Goal: Transaction & Acquisition: Purchase product/service

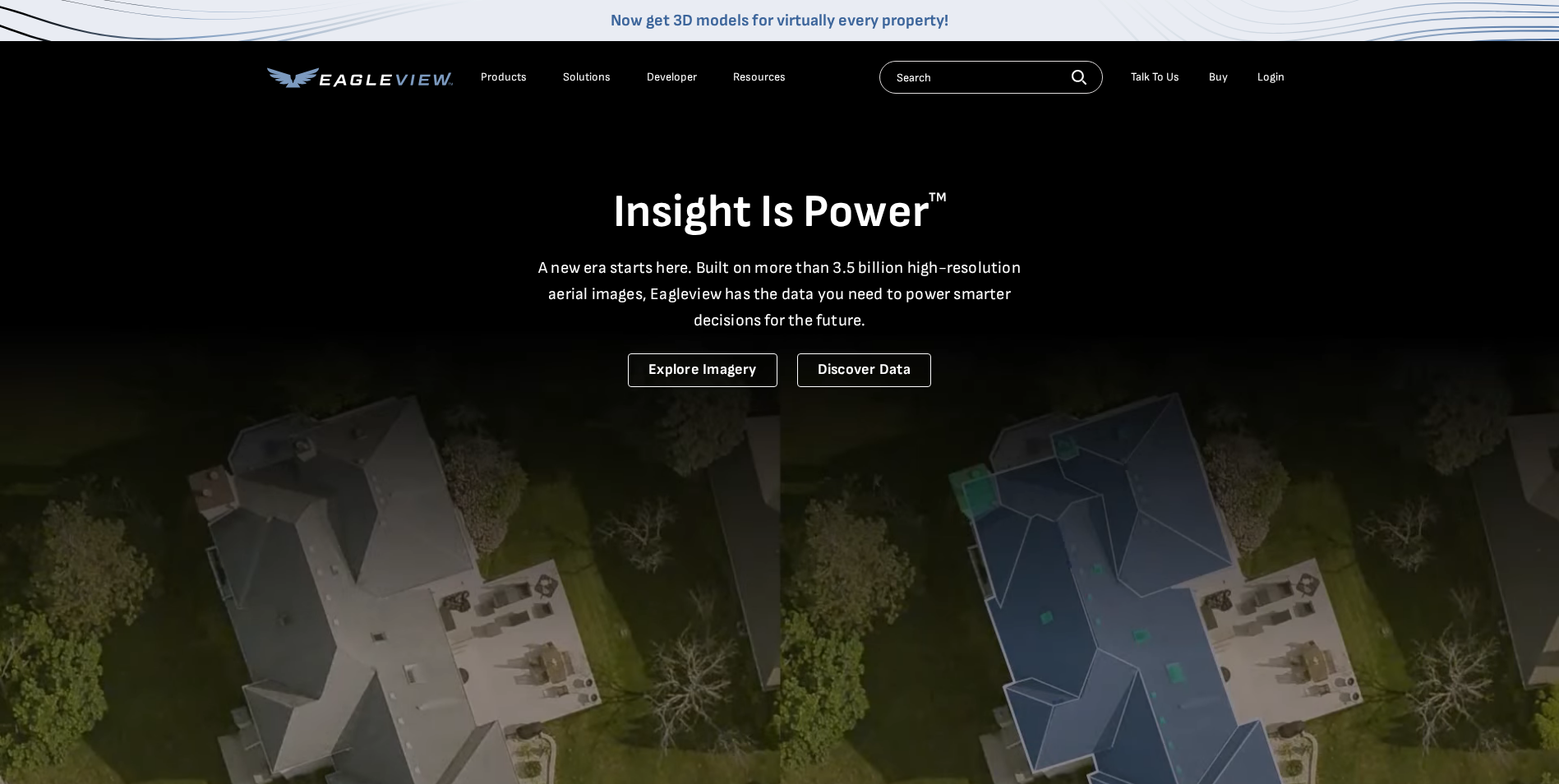
click at [1267, 80] on div "Login" at bounding box center [1271, 77] width 27 height 14
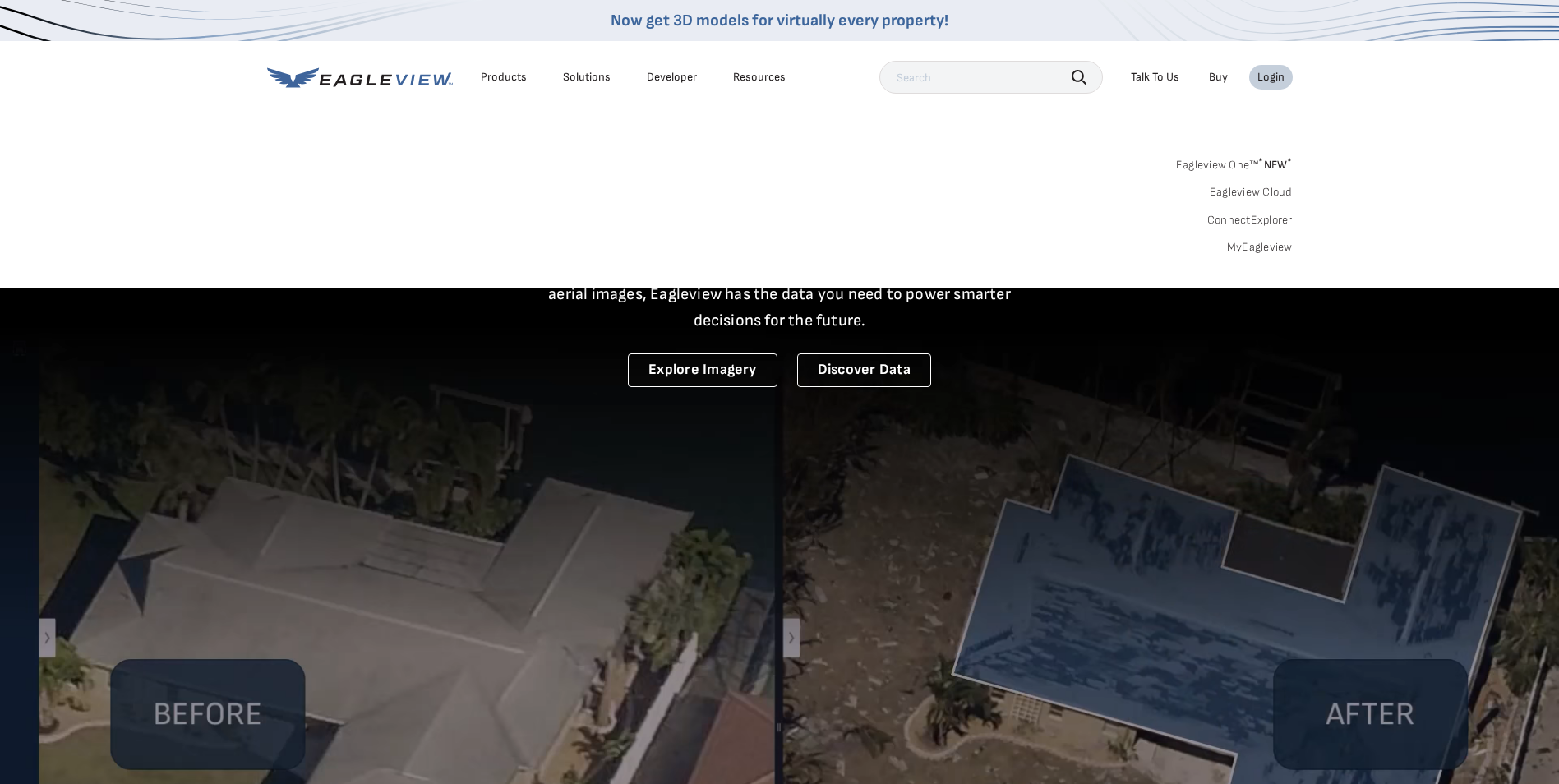
click at [1264, 236] on div "Eagleview One™ * NEW * Eagleview Cloud ConnectExplorer MyEagleview" at bounding box center [780, 204] width 1026 height 102
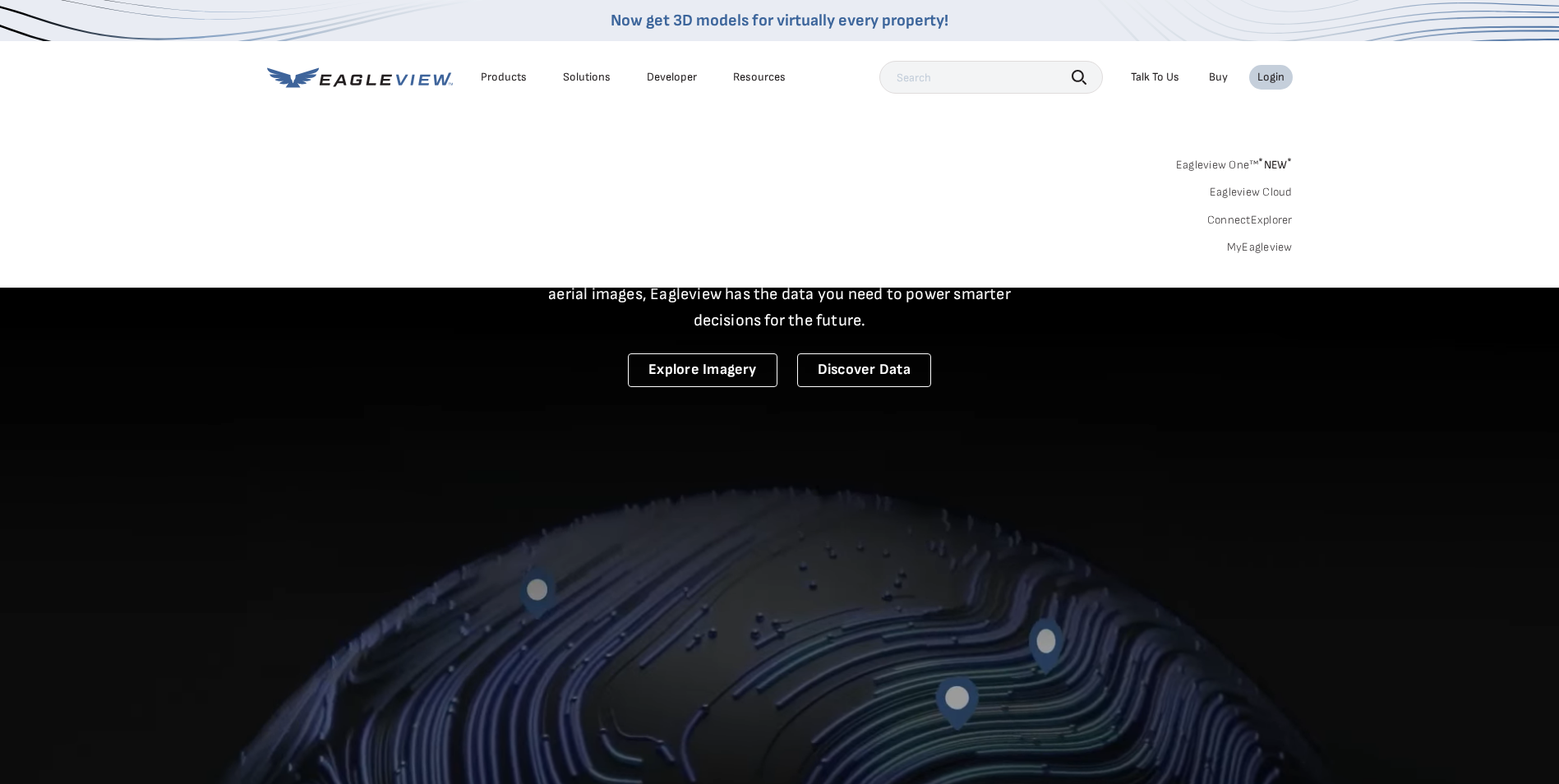
click at [1269, 250] on link "MyEagleview" at bounding box center [1259, 247] width 66 height 14
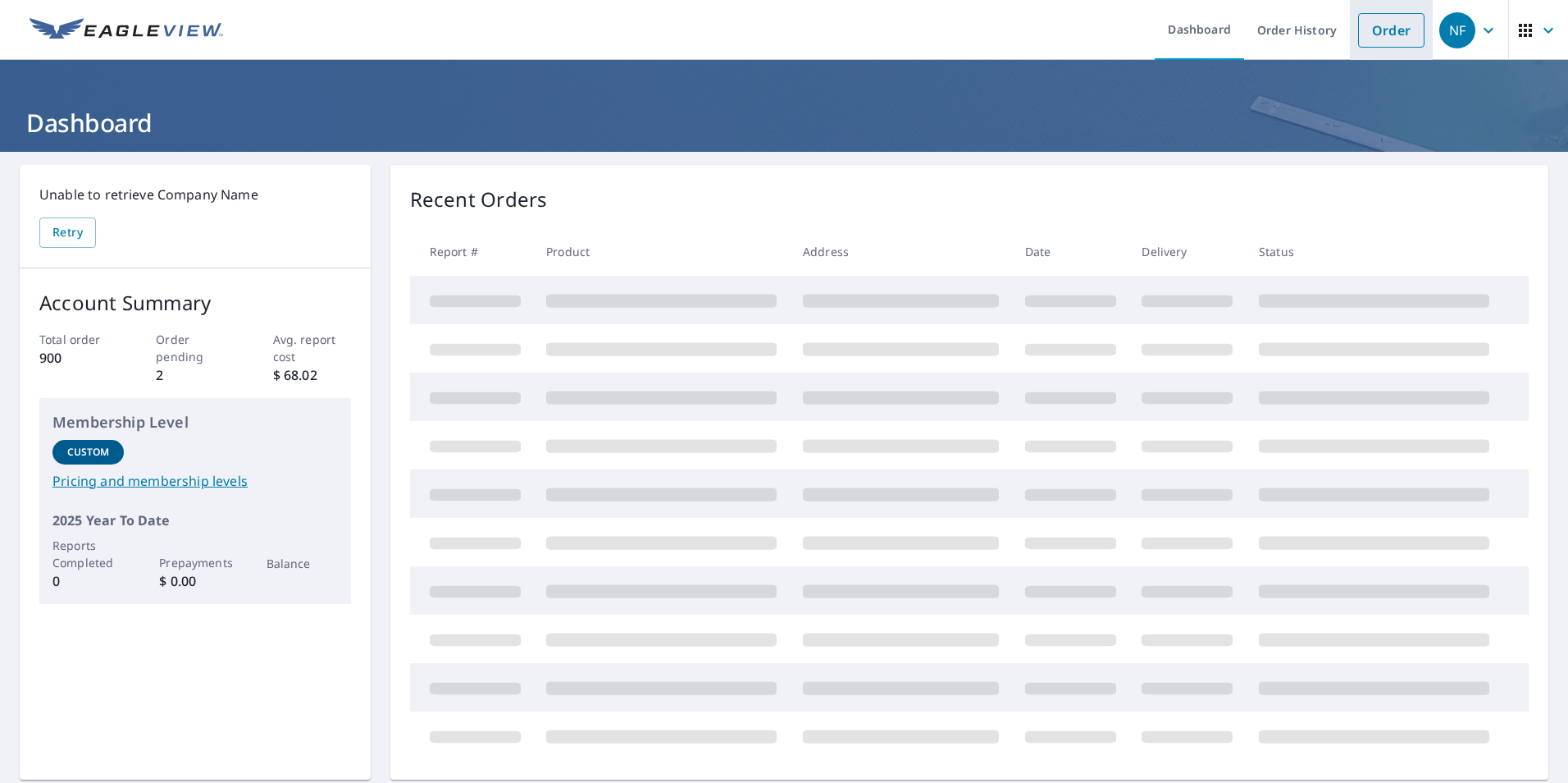
click at [1375, 31] on link "Order" at bounding box center [1392, 31] width 67 height 34
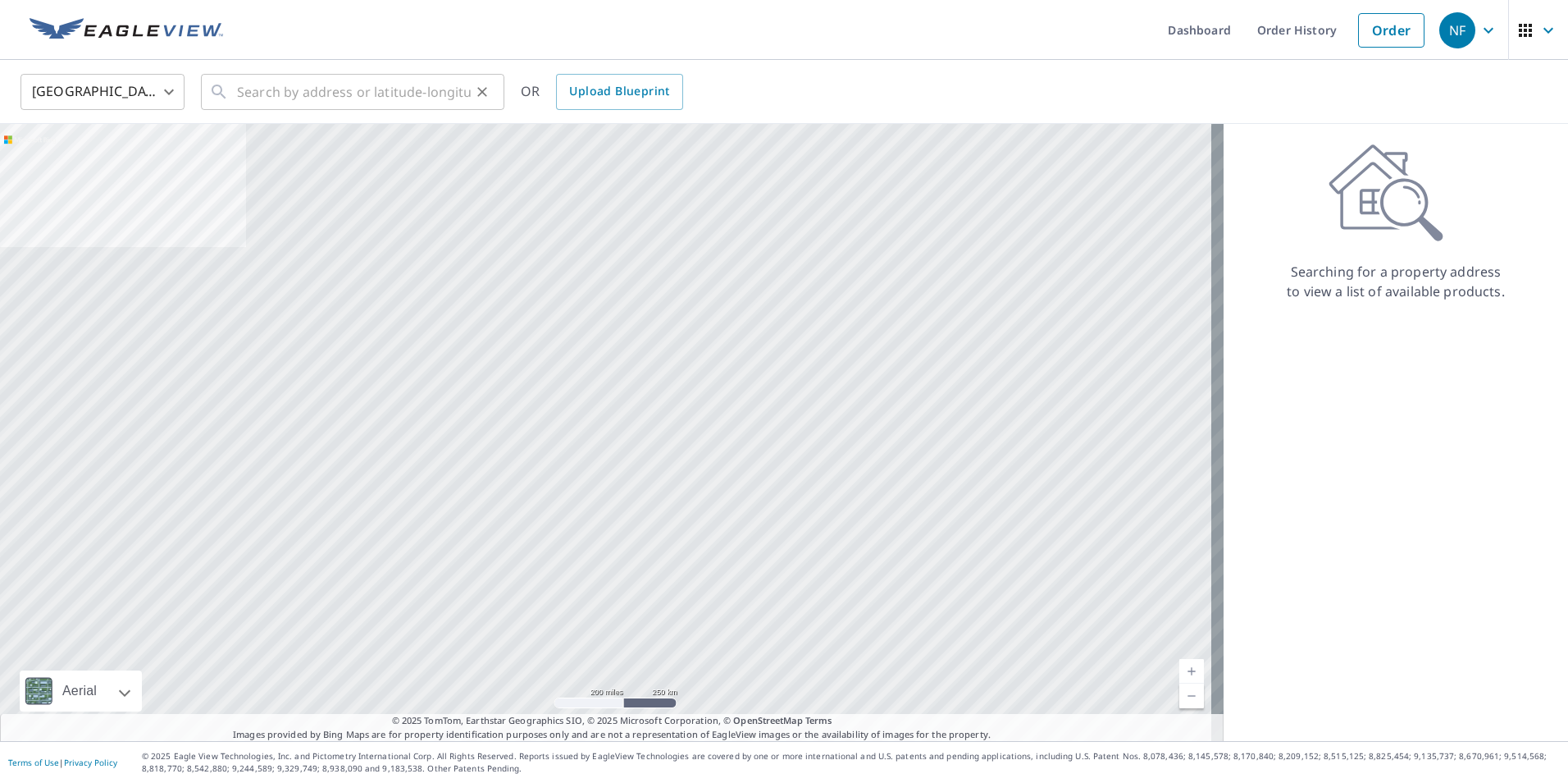
click at [229, 104] on div "​" at bounding box center [352, 92] width 304 height 36
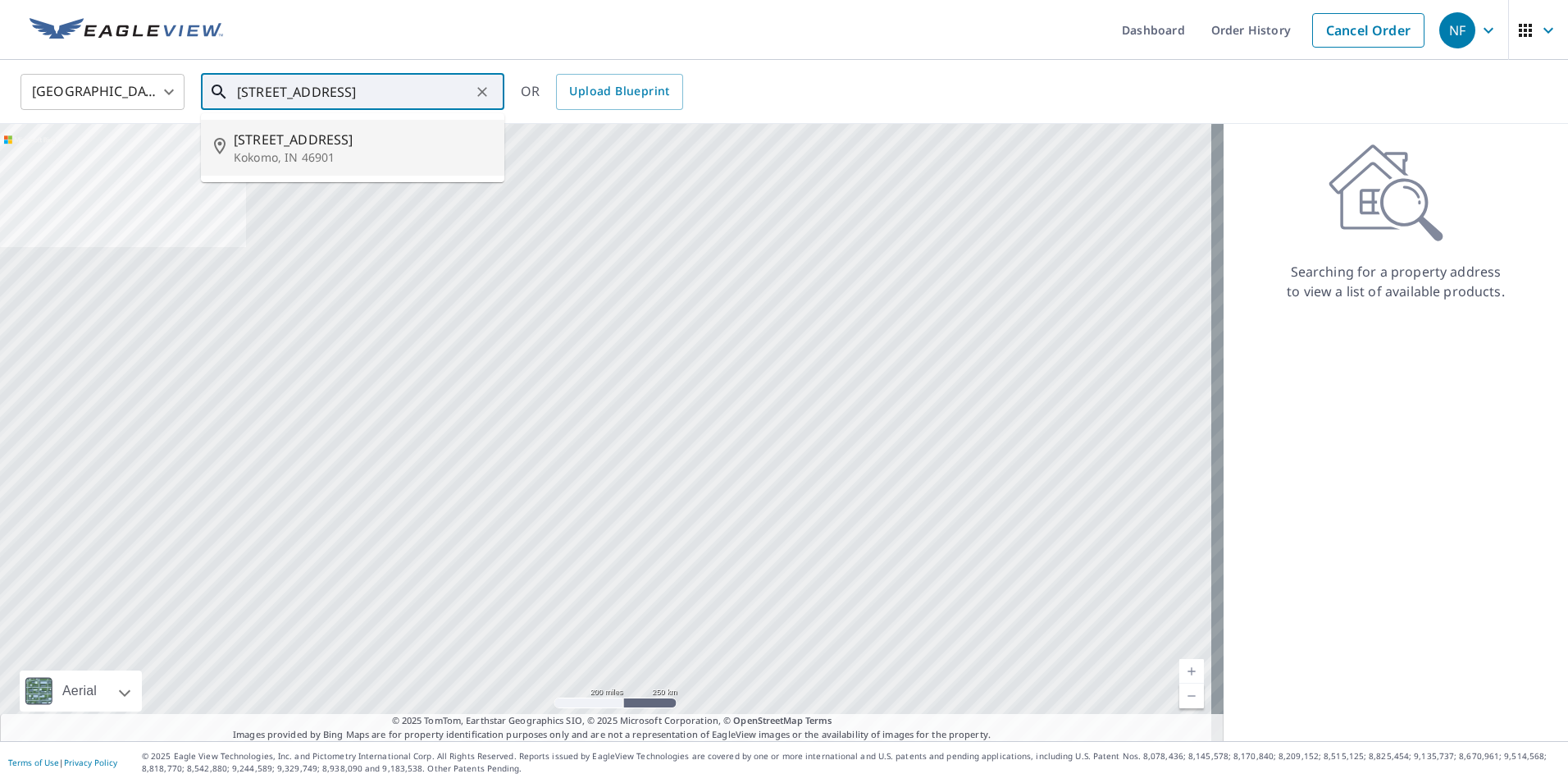
click at [294, 143] on span "[STREET_ADDRESS]" at bounding box center [362, 139] width 258 height 20
type input "[STREET_ADDRESS]"
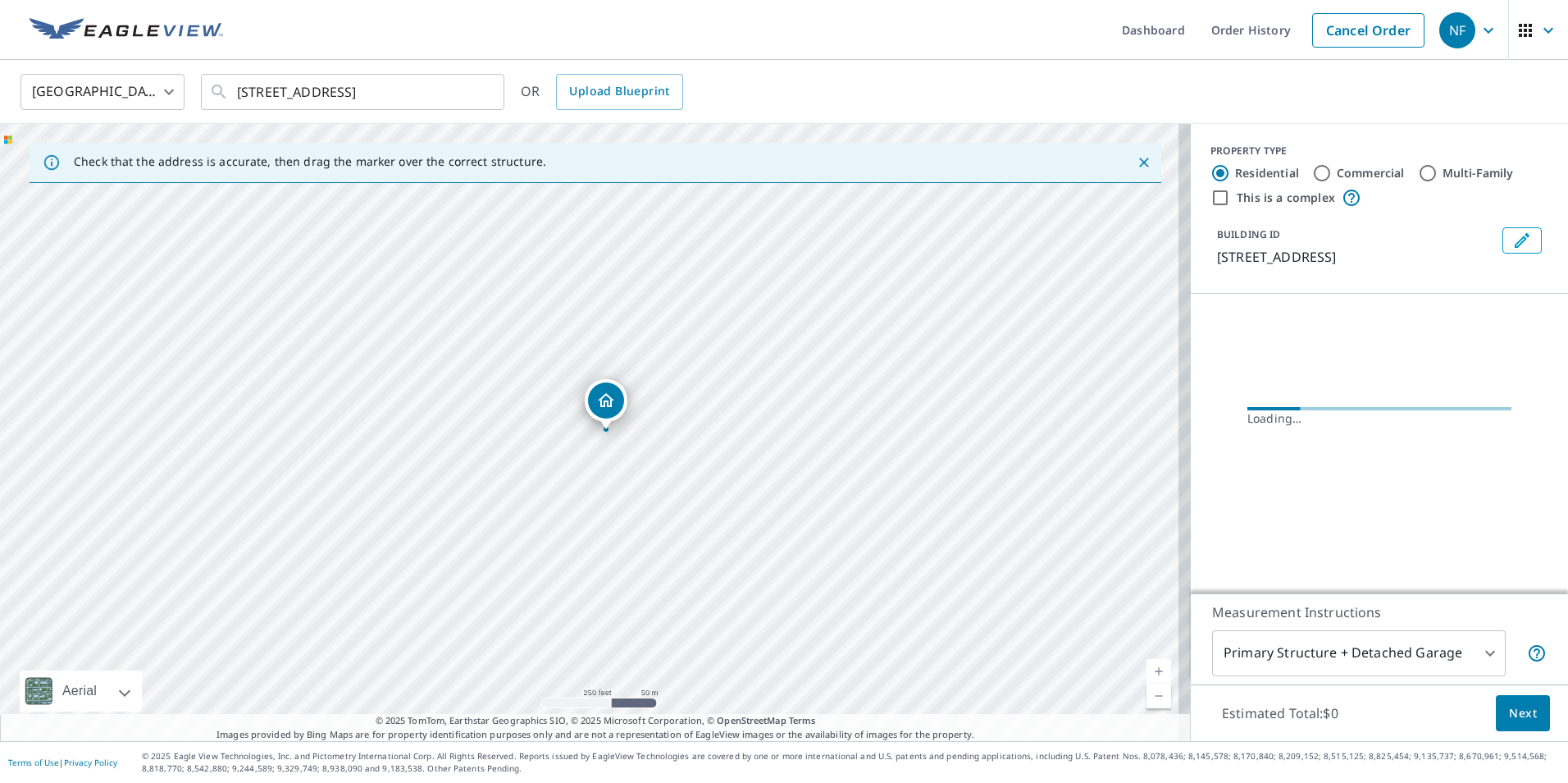
click at [1370, 168] on label "Commercial" at bounding box center [1371, 173] width 68 height 16
click at [1332, 168] on input "Commercial" at bounding box center [1322, 174] width 20 height 20
radio input "true"
type input "4"
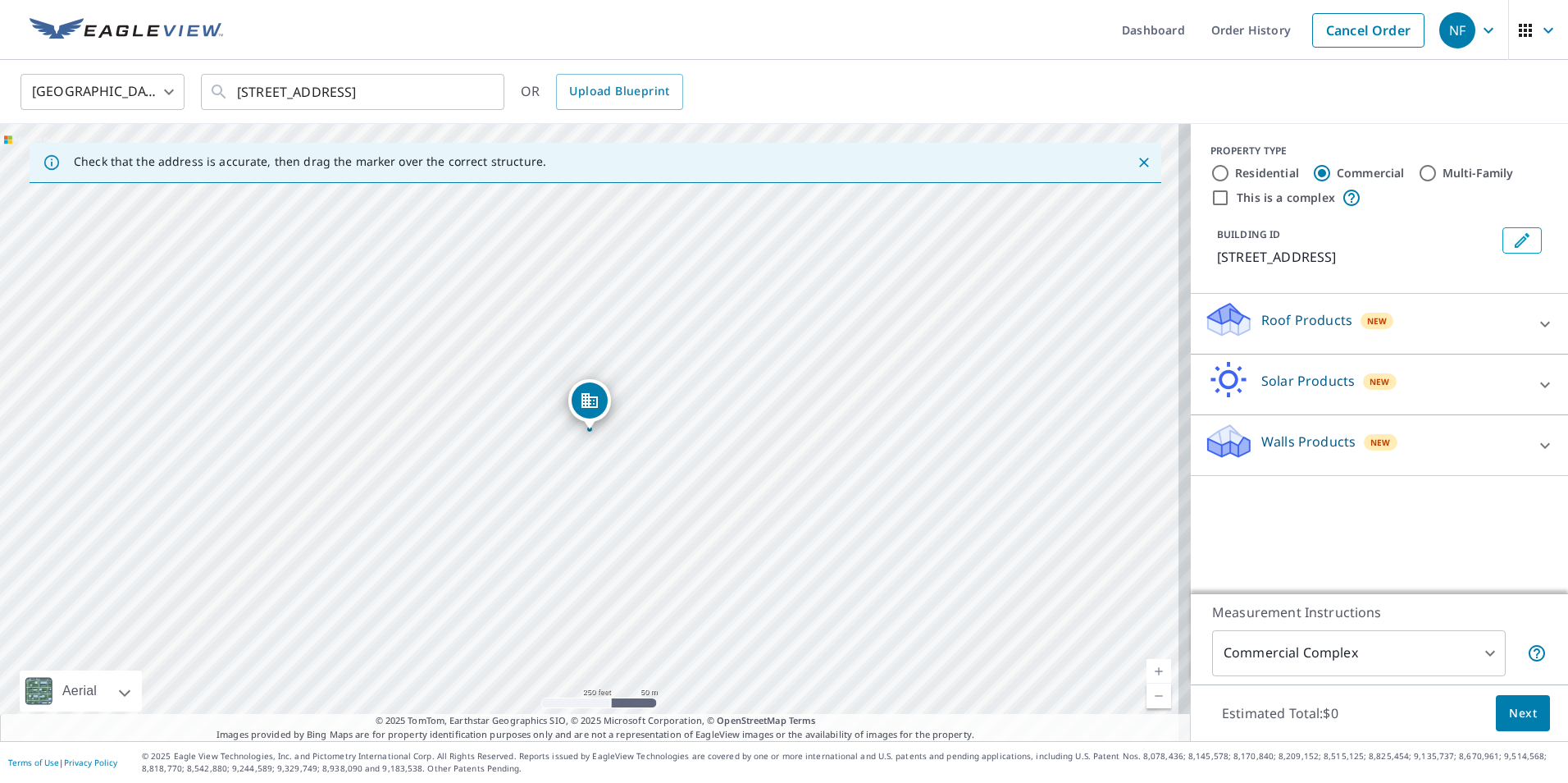
click at [1425, 323] on div "Roof Products New" at bounding box center [1365, 324] width 322 height 47
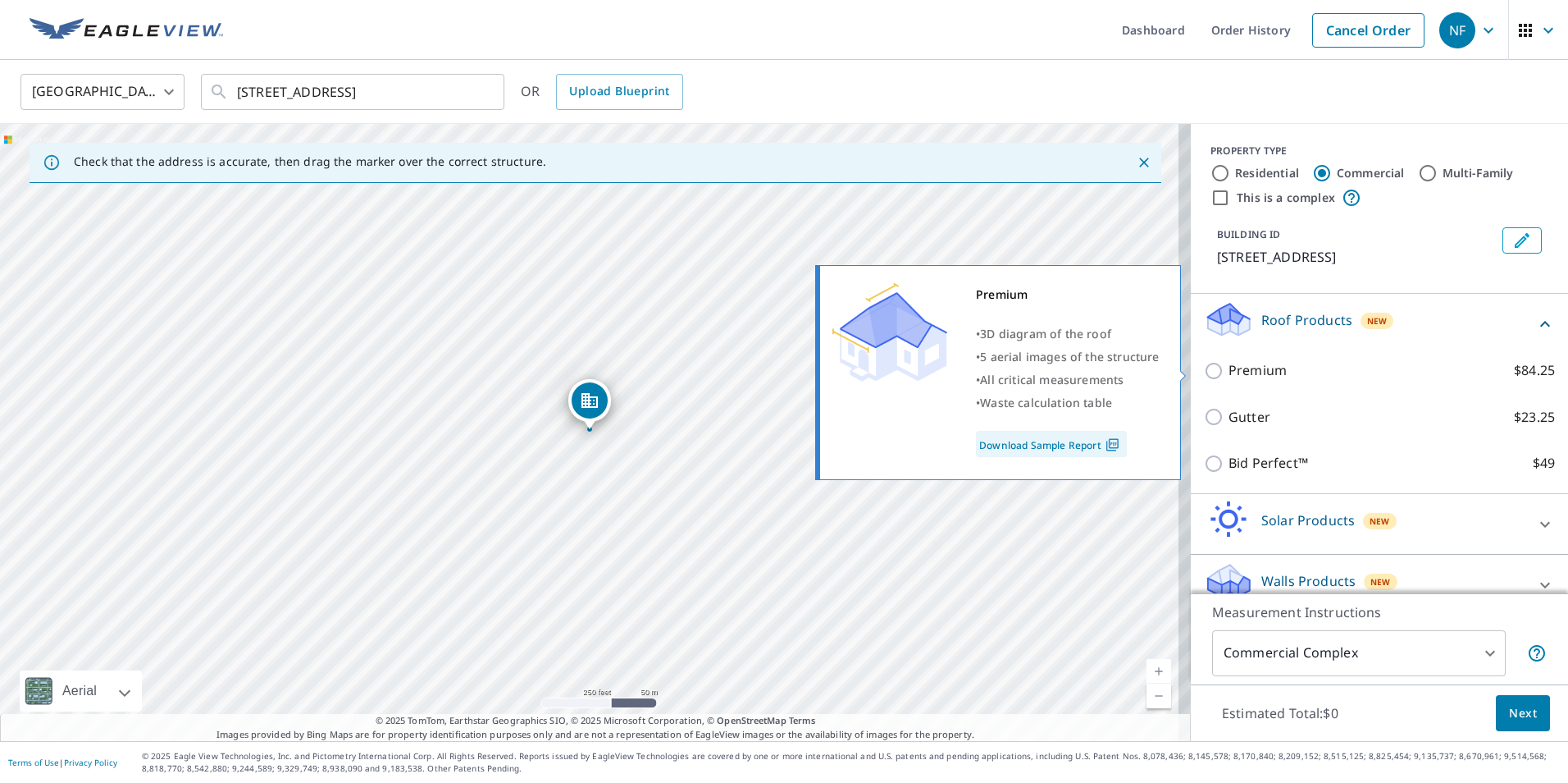
click at [1262, 366] on p "Premium" at bounding box center [1258, 370] width 58 height 21
click at [1229, 366] on input "Premium $84.25" at bounding box center [1216, 371] width 24 height 20
checkbox input "true"
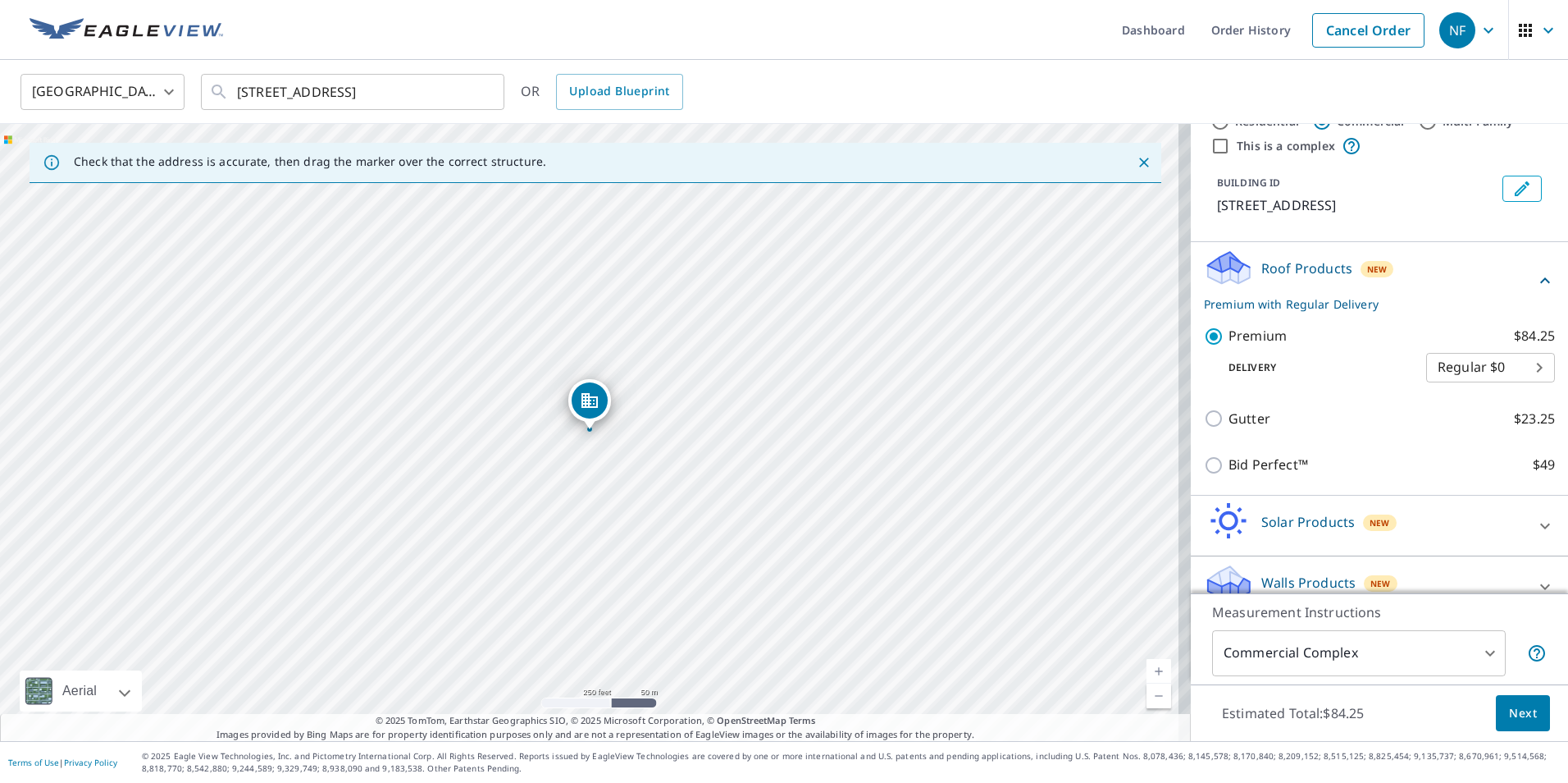
scroll to position [76, 0]
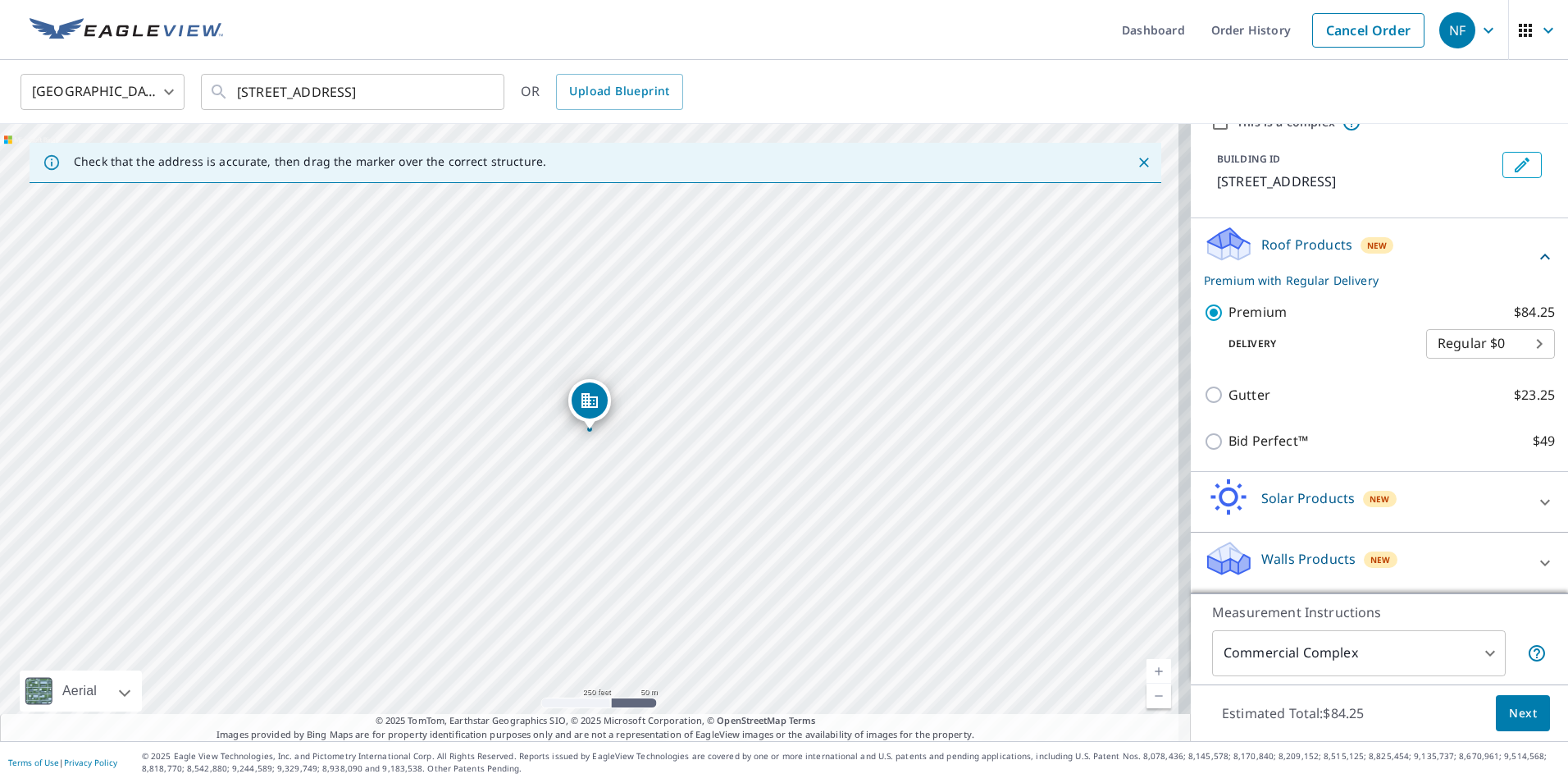
click at [1514, 722] on span "Next" at bounding box center [1523, 713] width 28 height 21
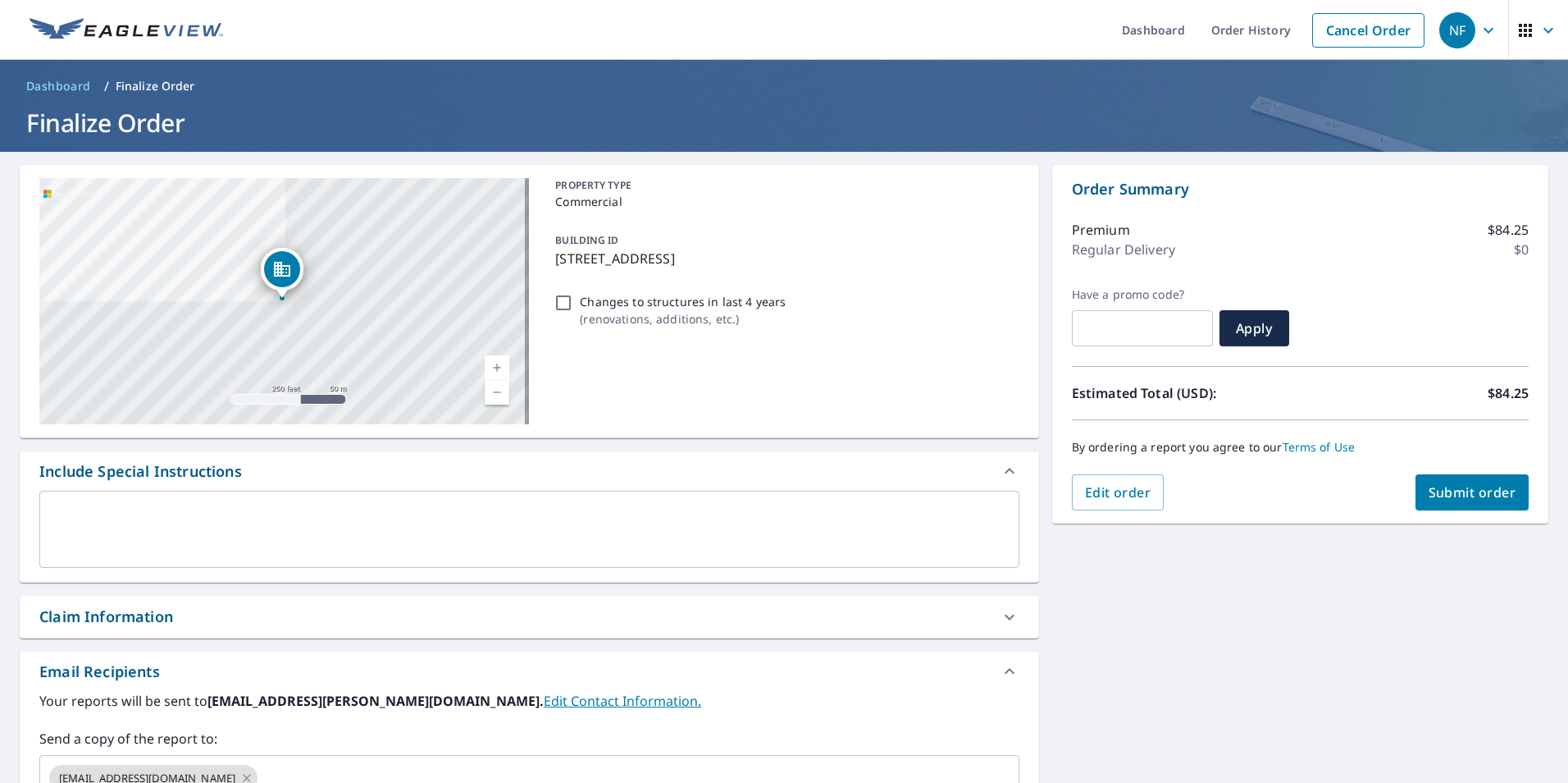
click at [163, 620] on div "Claim Information" at bounding box center [107, 617] width 134 height 23
checkbox input "true"
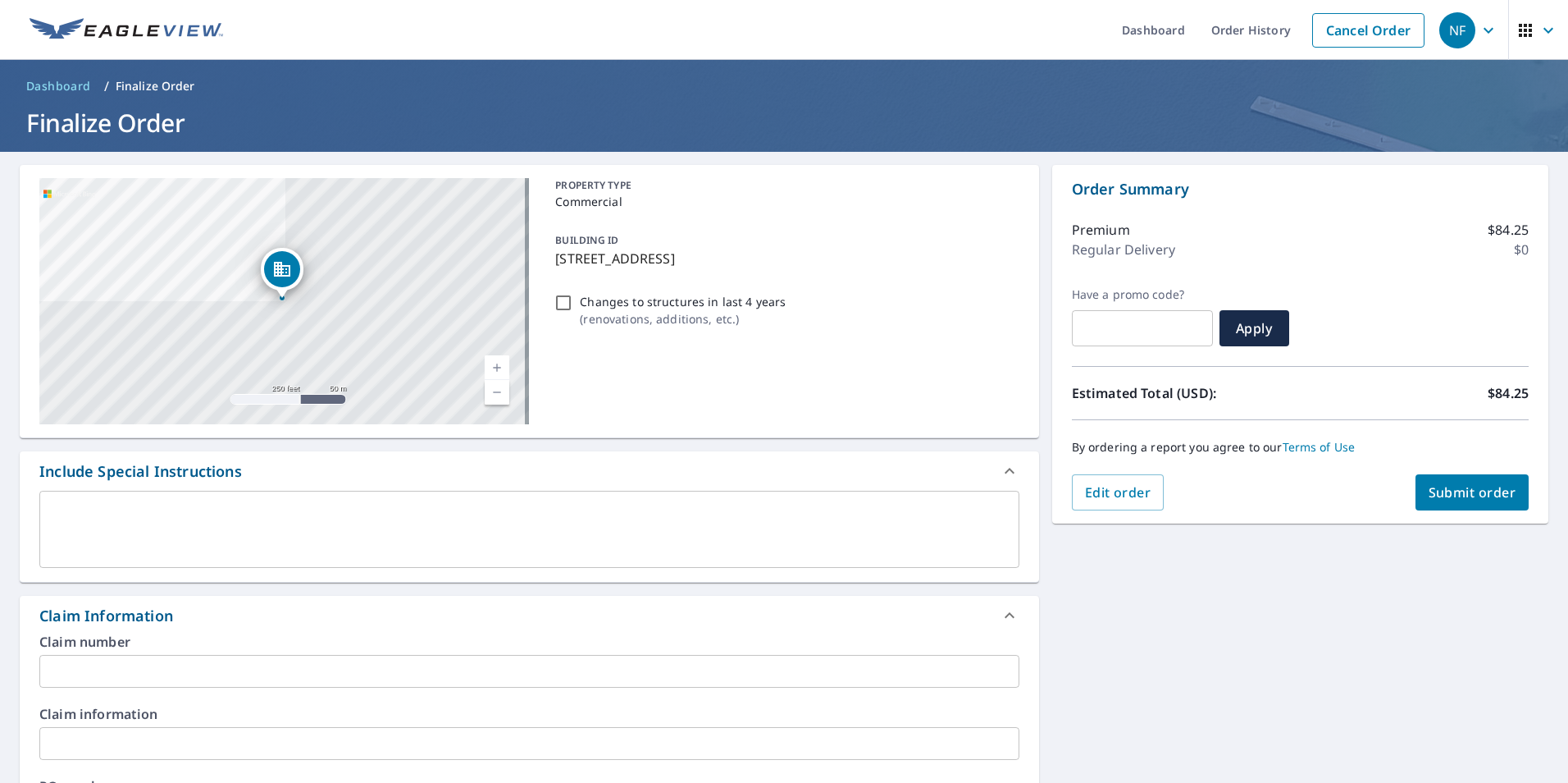
click at [116, 673] on input "text" at bounding box center [530, 671] width 981 height 33
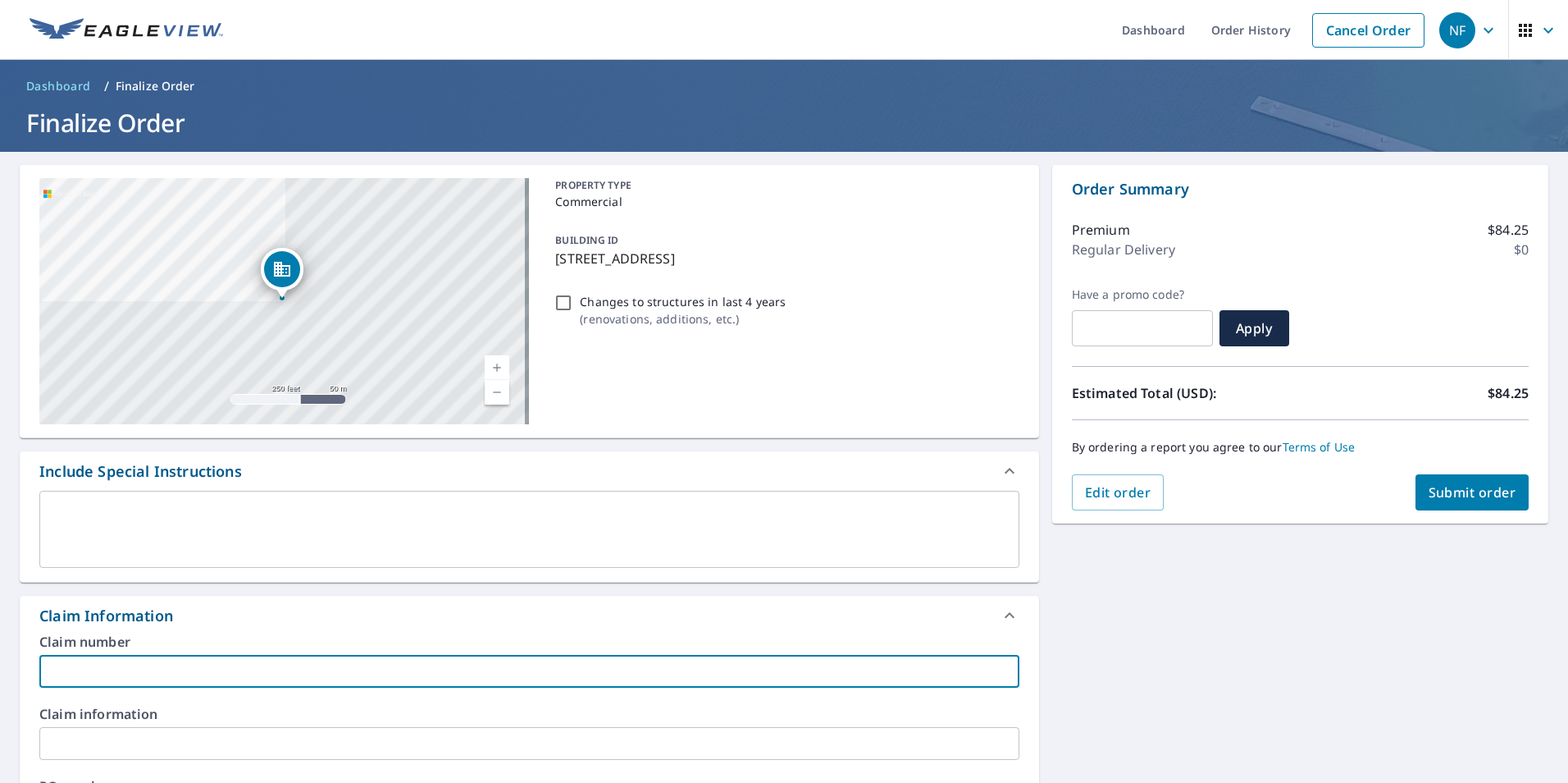
type input "E"
checkbox input "true"
type input "EL"
checkbox input "true"
type input "ELA"
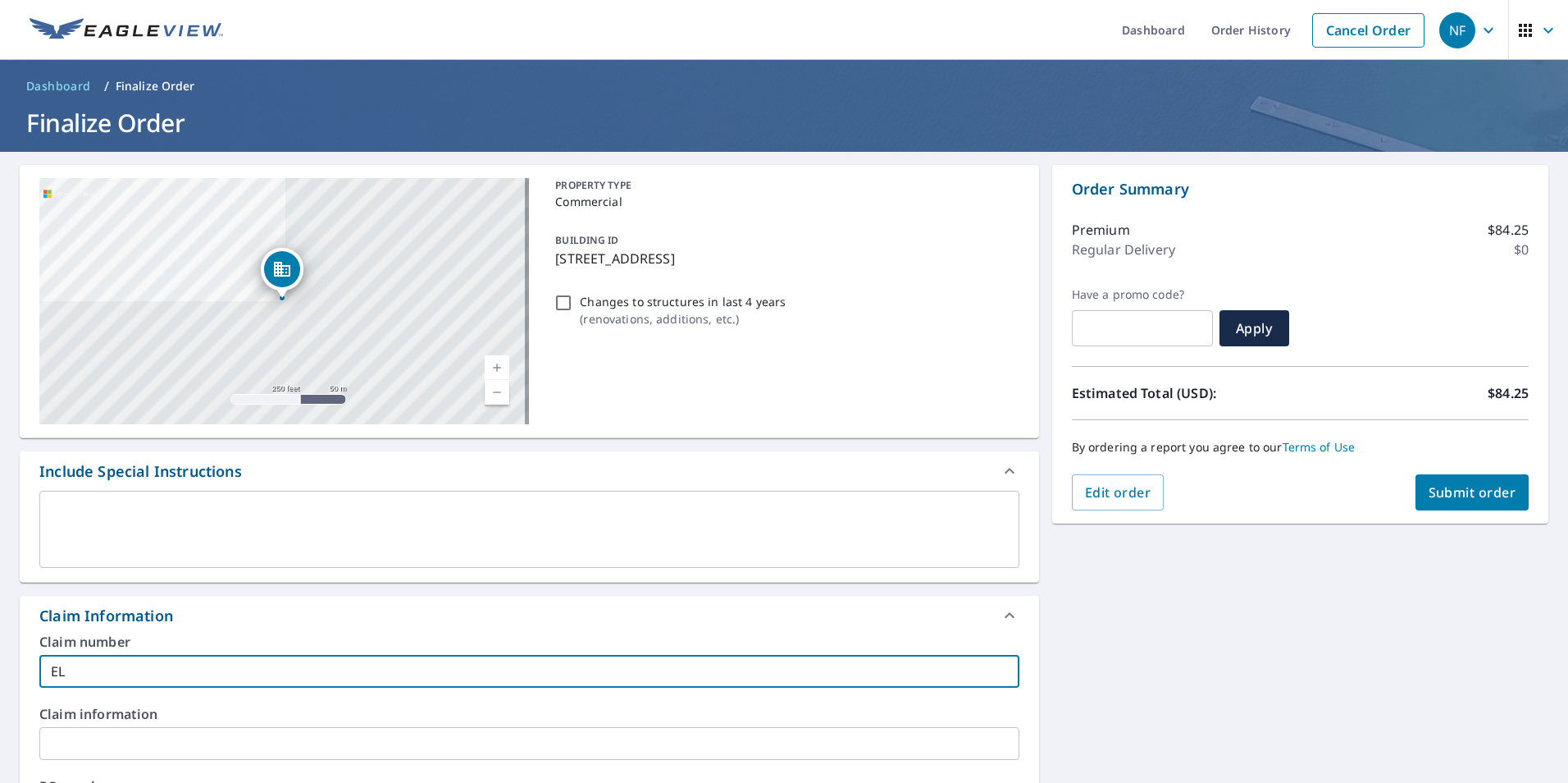
checkbox input "true"
type input "ELAN"
checkbox input "true"
type input "ELAN"
checkbox input "true"
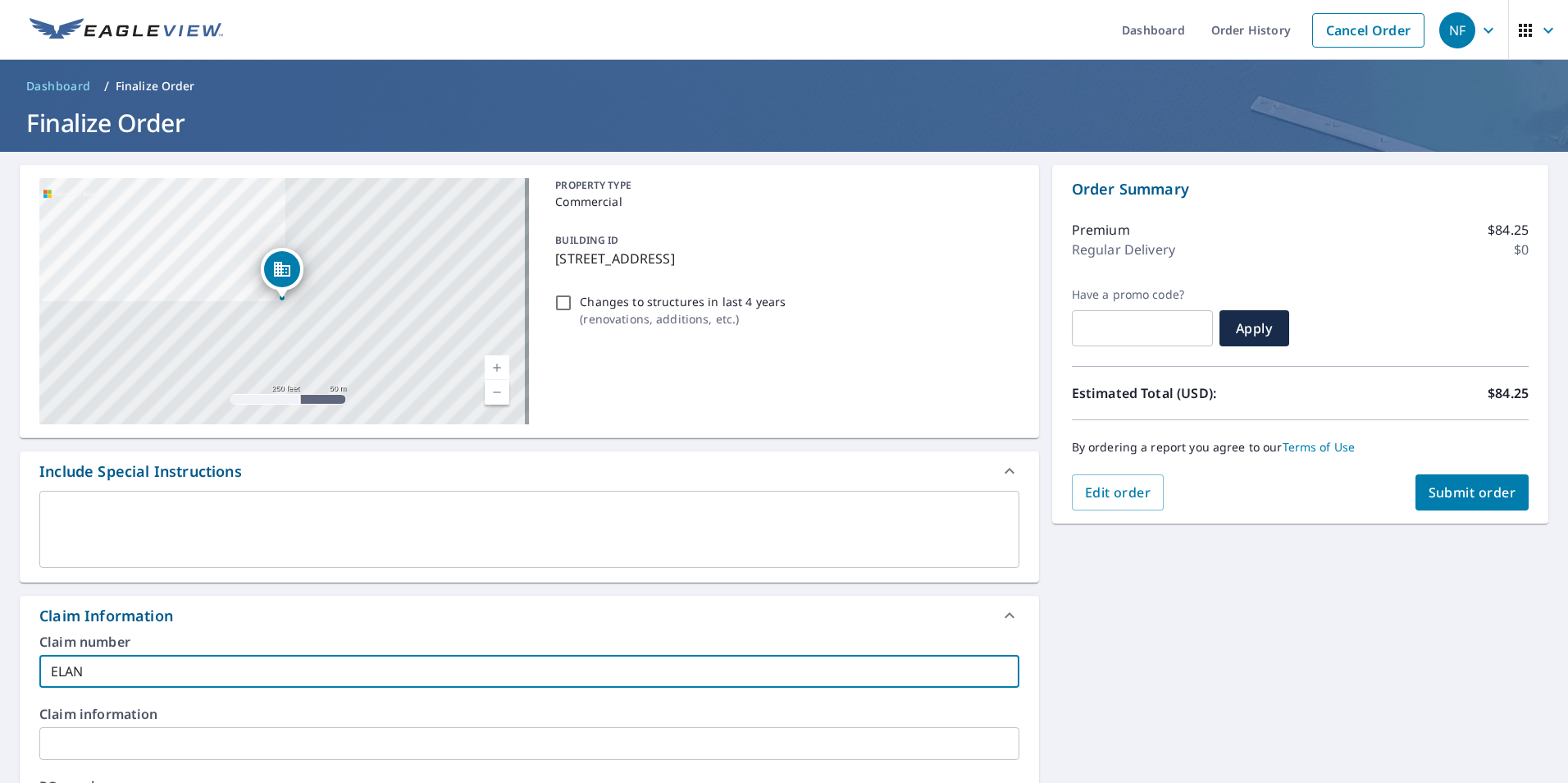
type input "ELAN -"
checkbox input "true"
type input "ELAN -"
checkbox input "true"
type input "ELAN - E"
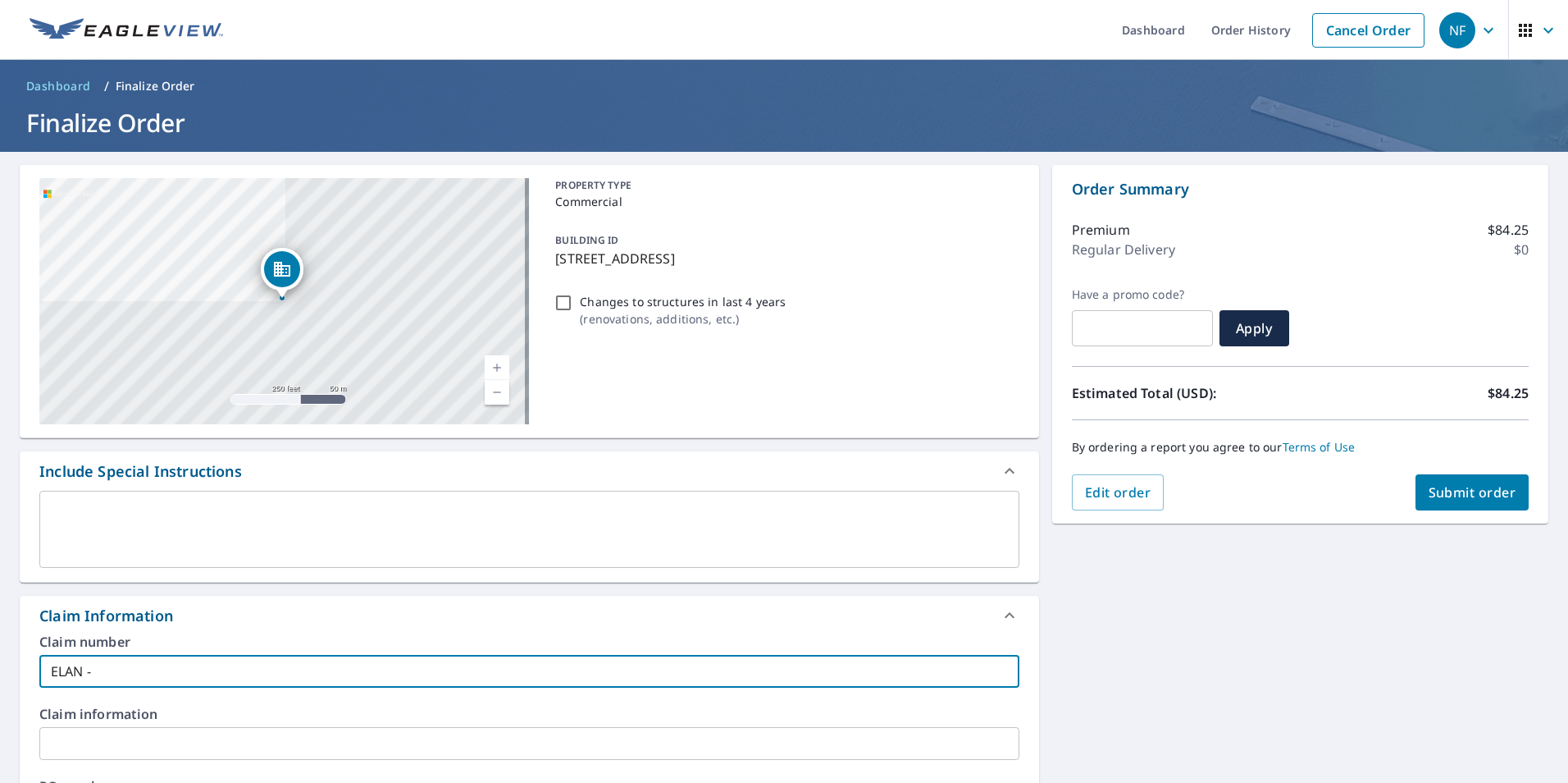
checkbox input "true"
type input "ELAN - Es"
checkbox input "true"
type input "ELAN - Est"
checkbox input "true"
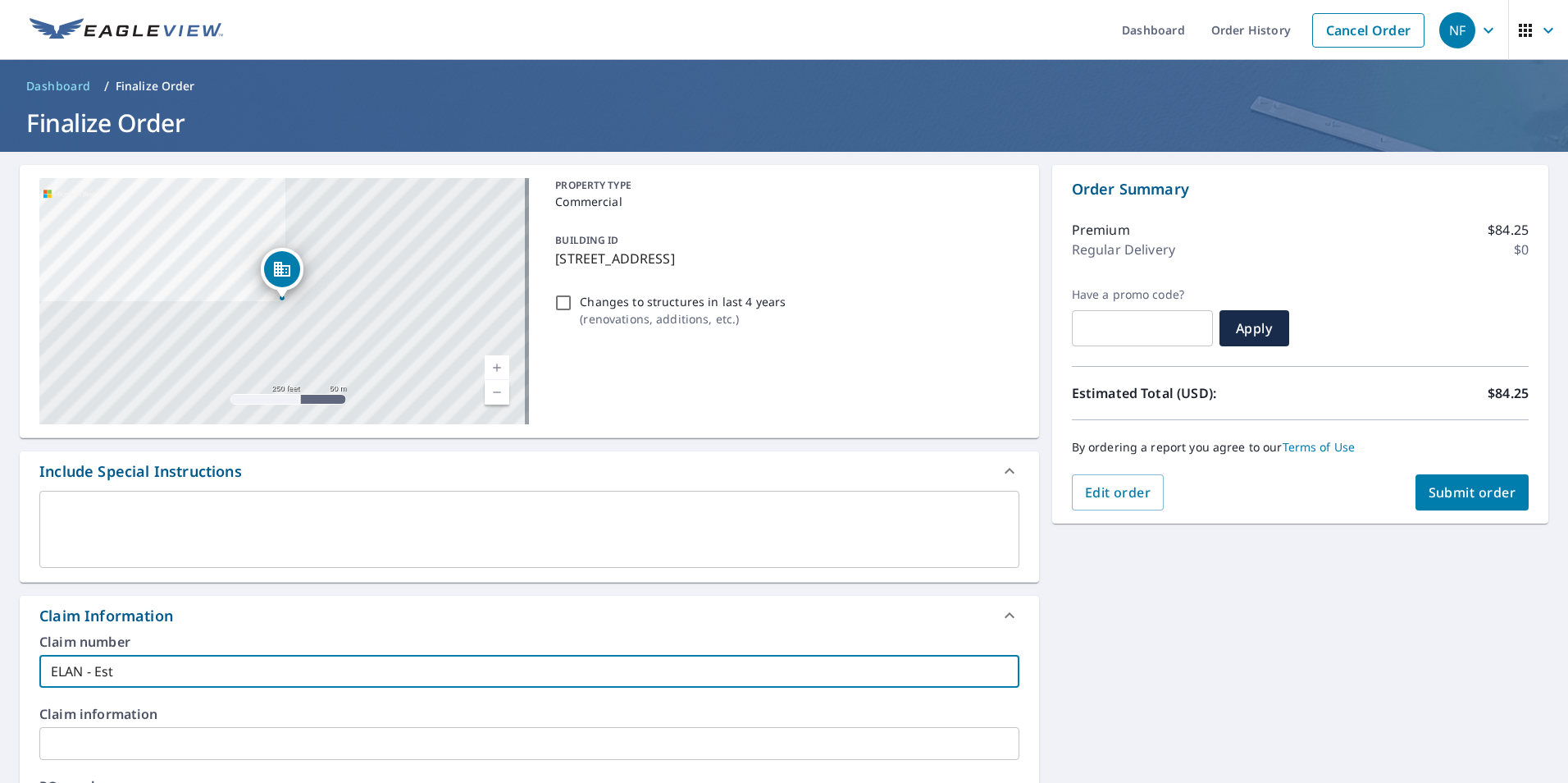
type input "ELAN - Esti"
checkbox input "true"
type input "ELAN - Estim"
checkbox input "true"
type input "ELAN - Estima"
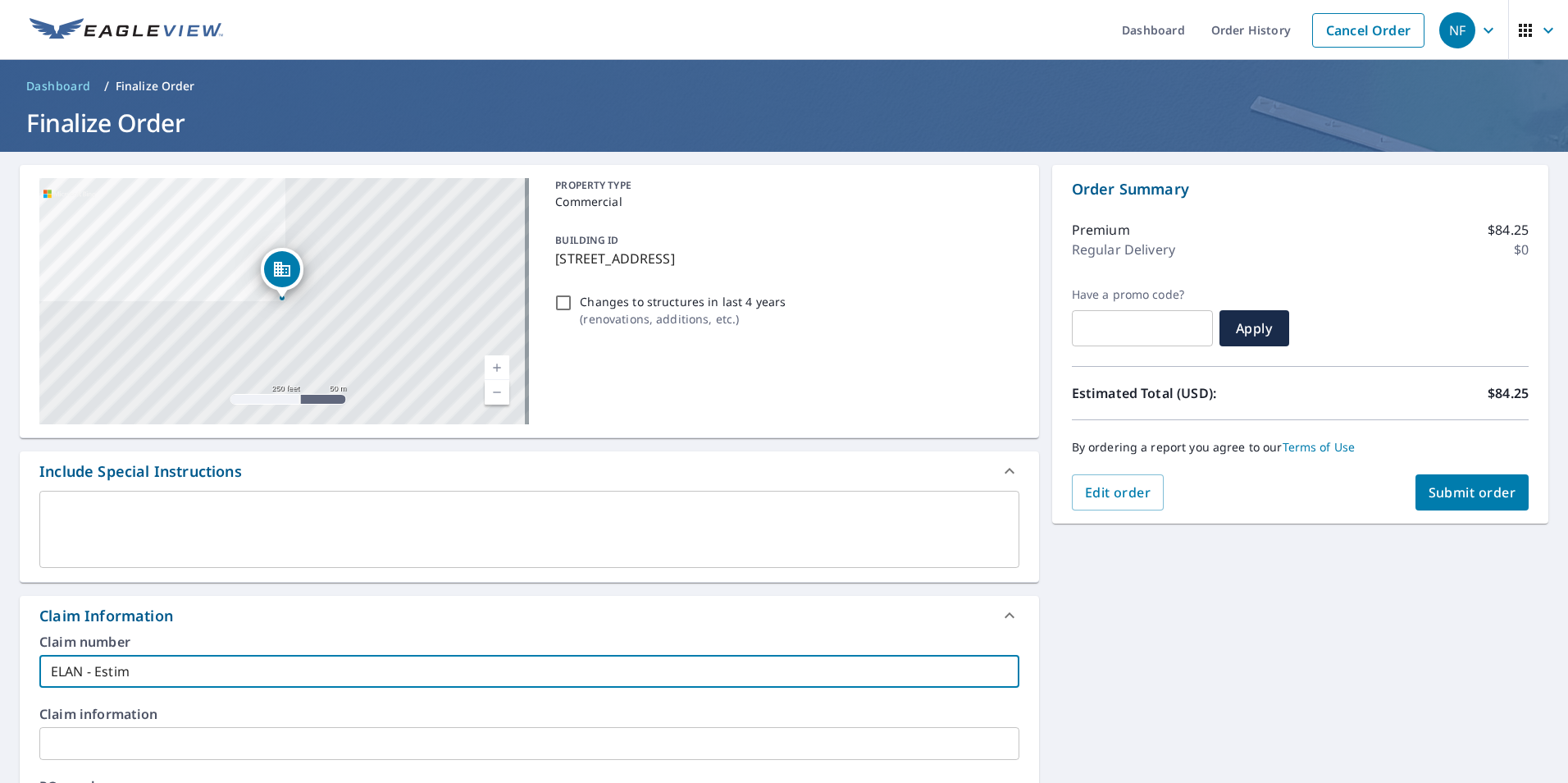
checkbox input "true"
type input "ELAN - Estimat"
checkbox input "true"
type input "ELAN - Estimate"
checkbox input "true"
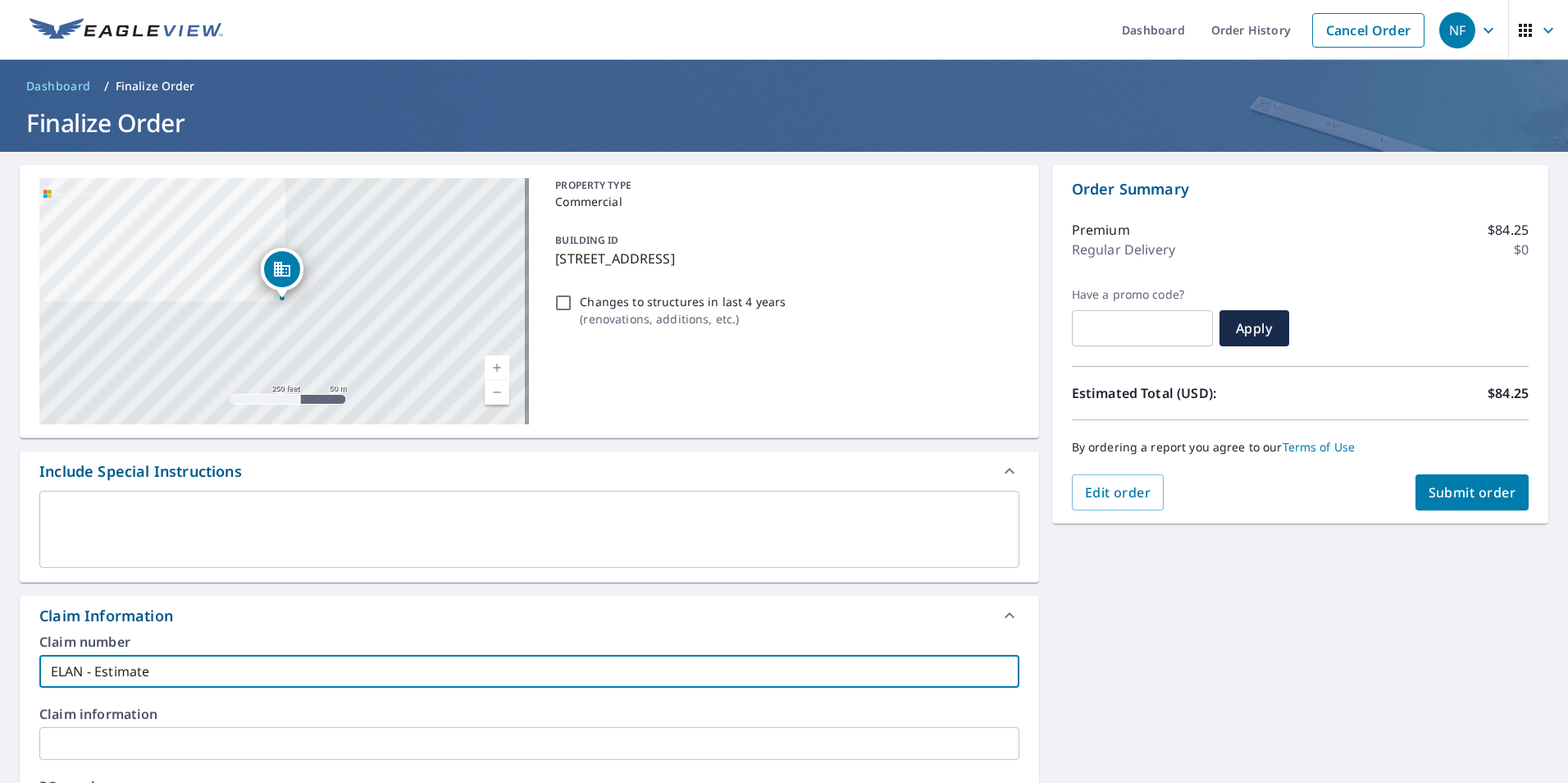
type input "ELAN - Estimate"
checkbox input "true"
type input "ELAN - Estimate"
checkbox input "true"
type input "ELAN - Estimates"
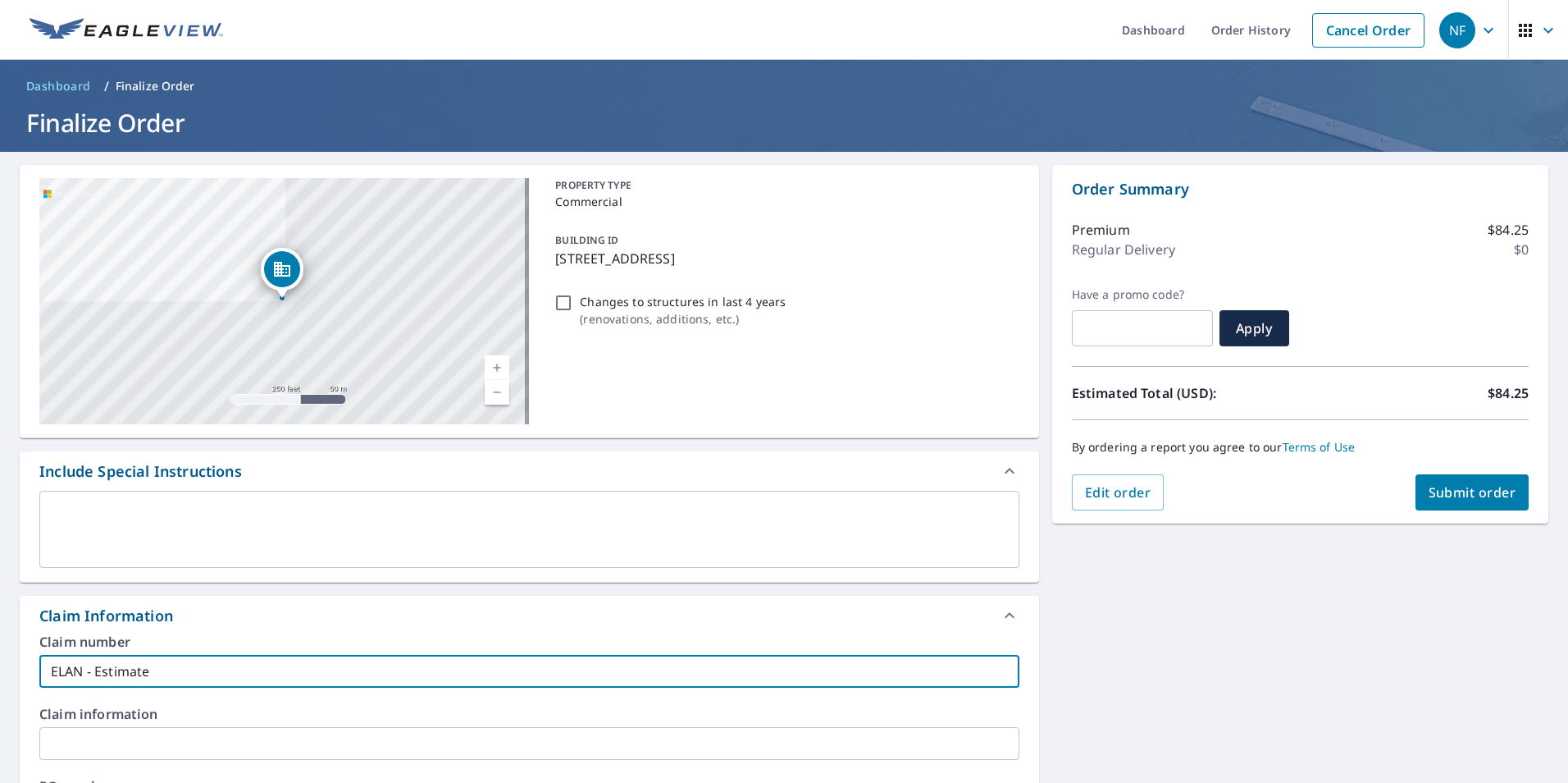
checkbox input "true"
type input "ELAN - Estimates"
checkbox input "true"
type input "ELAN - Estimates"
checkbox input "true"
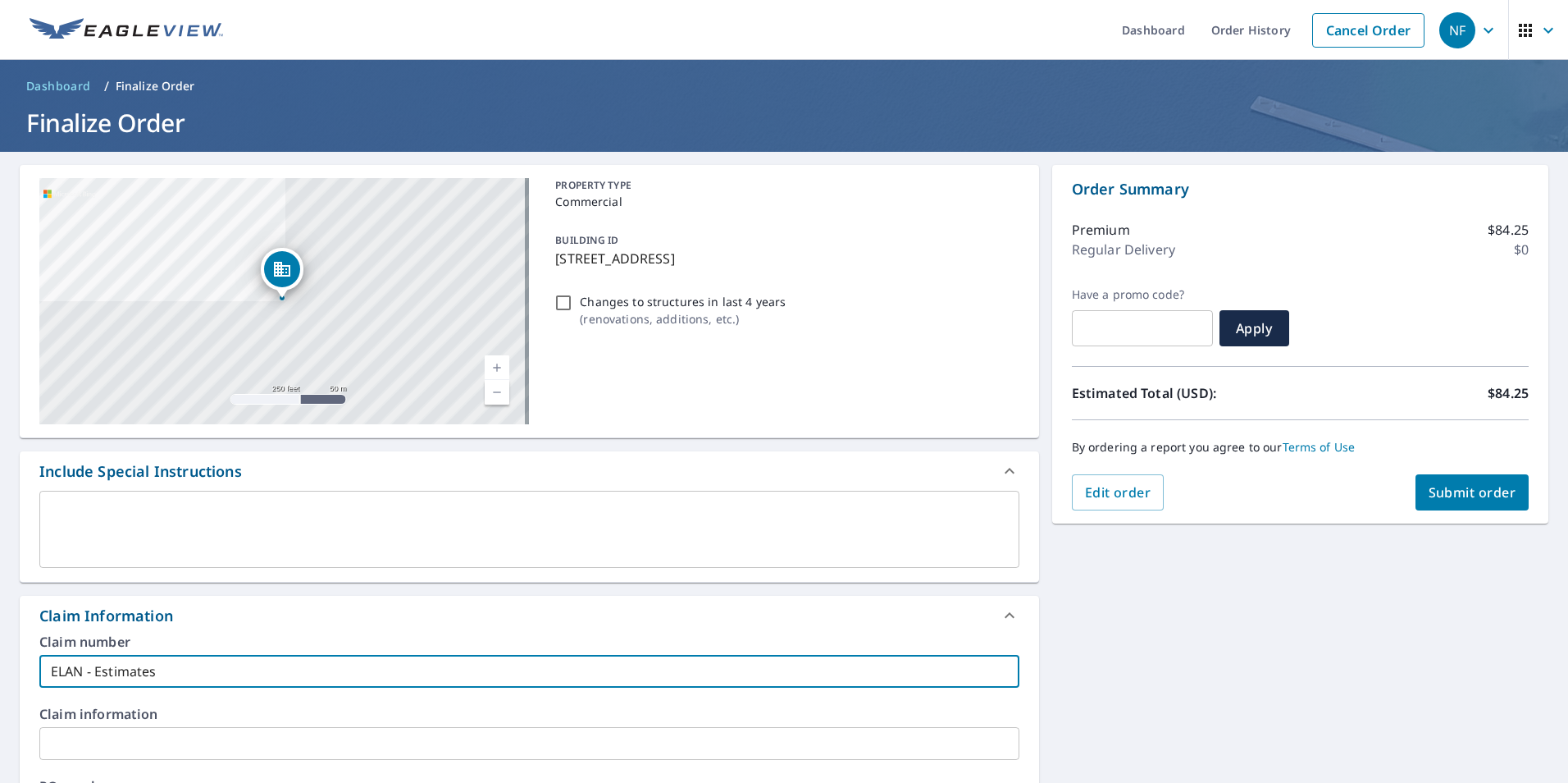
type input "ELAN - Estimates"
checkbox input "true"
type input "ELAN - Estimates -"
checkbox input "true"
type input "ELAN - Estimates -"
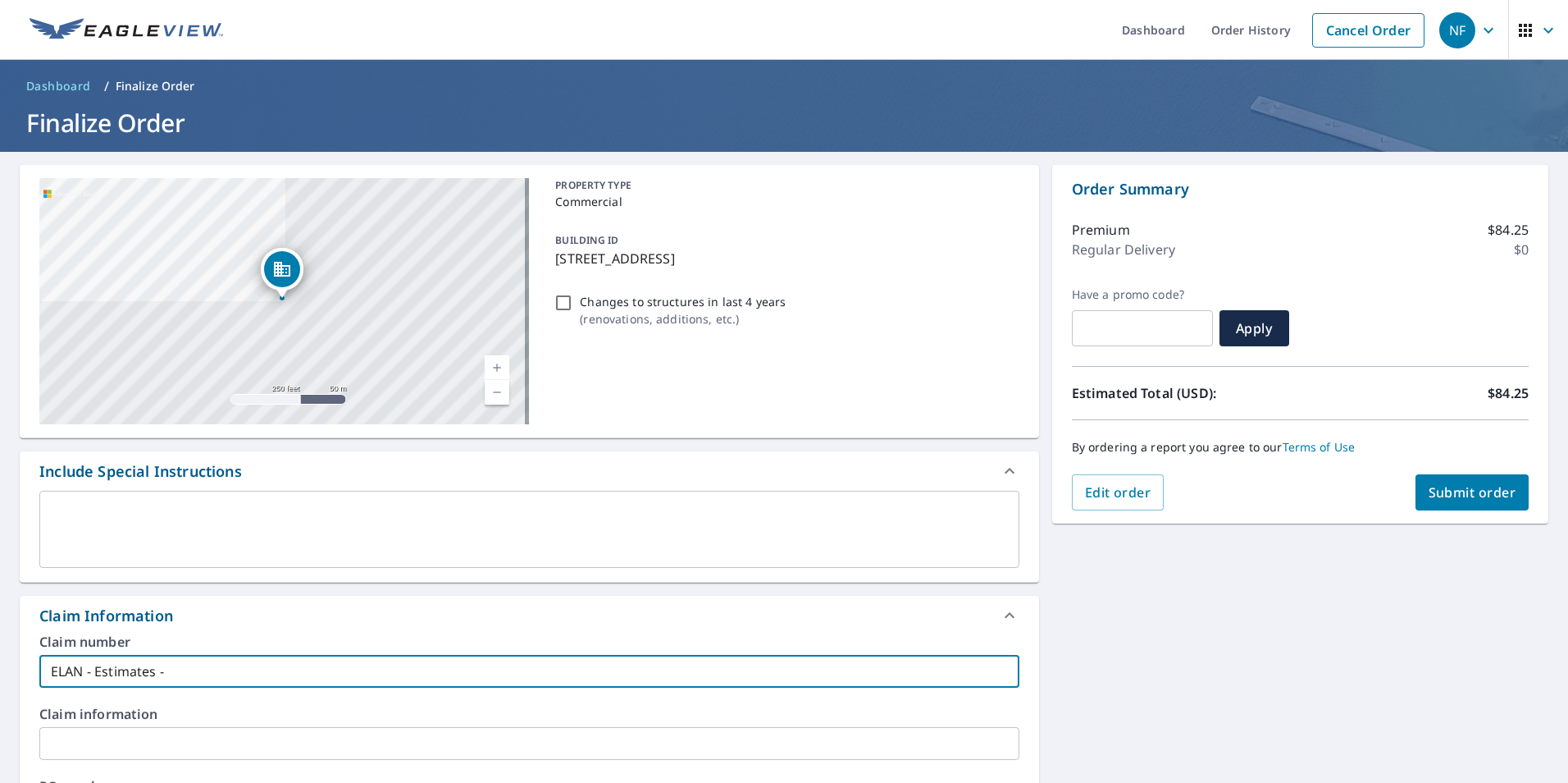
checkbox input "true"
type input "ELAN - Estimates - K"
checkbox input "true"
type input "ELAN - Estimates - Ki"
checkbox input "true"
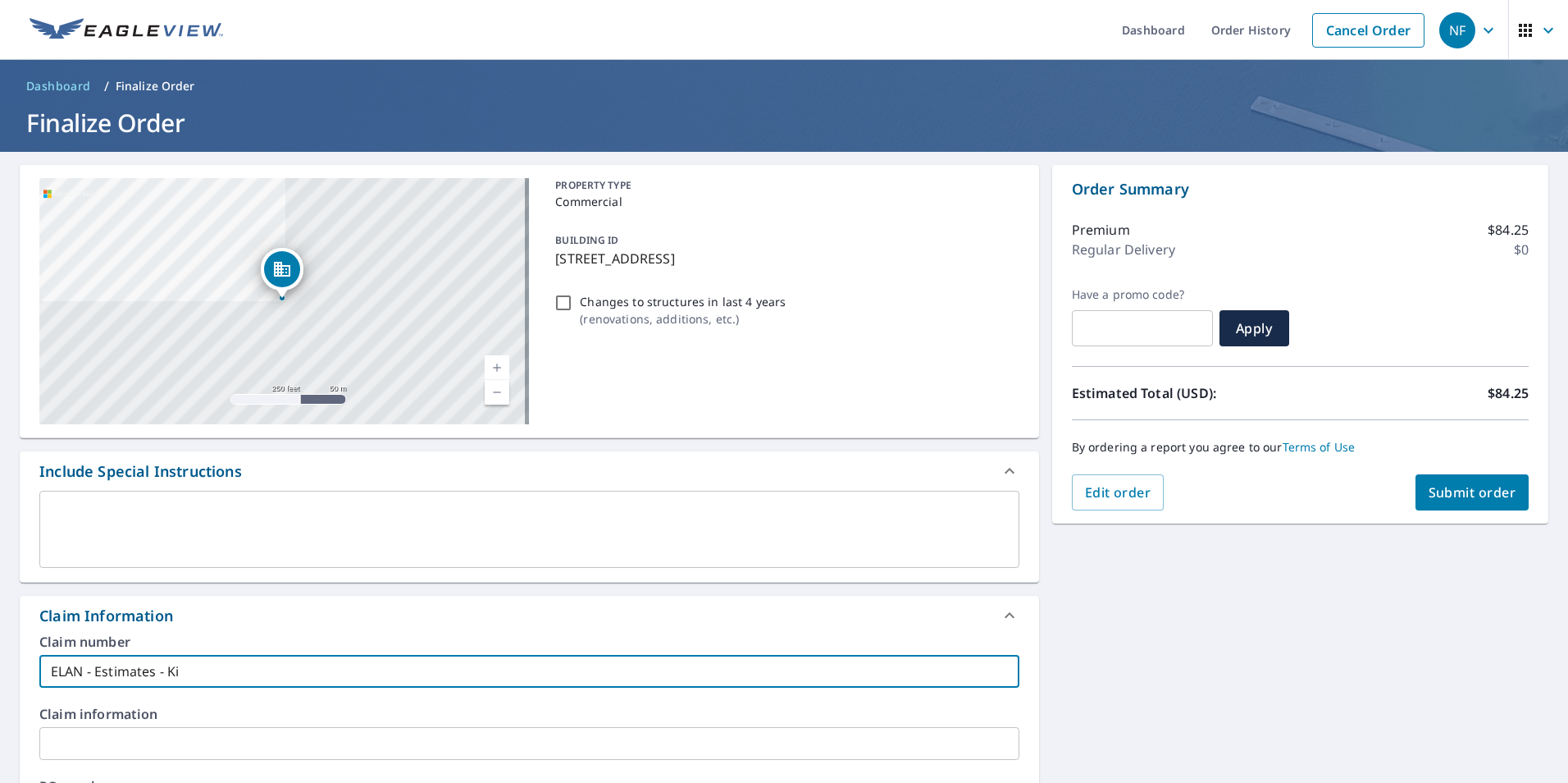
type input "ELAN - Estimates - Kin"
checkbox input "true"
type input "ELAN - Estimates - Kins"
checkbox input "true"
type input "ELAN - Estimates - Kinse"
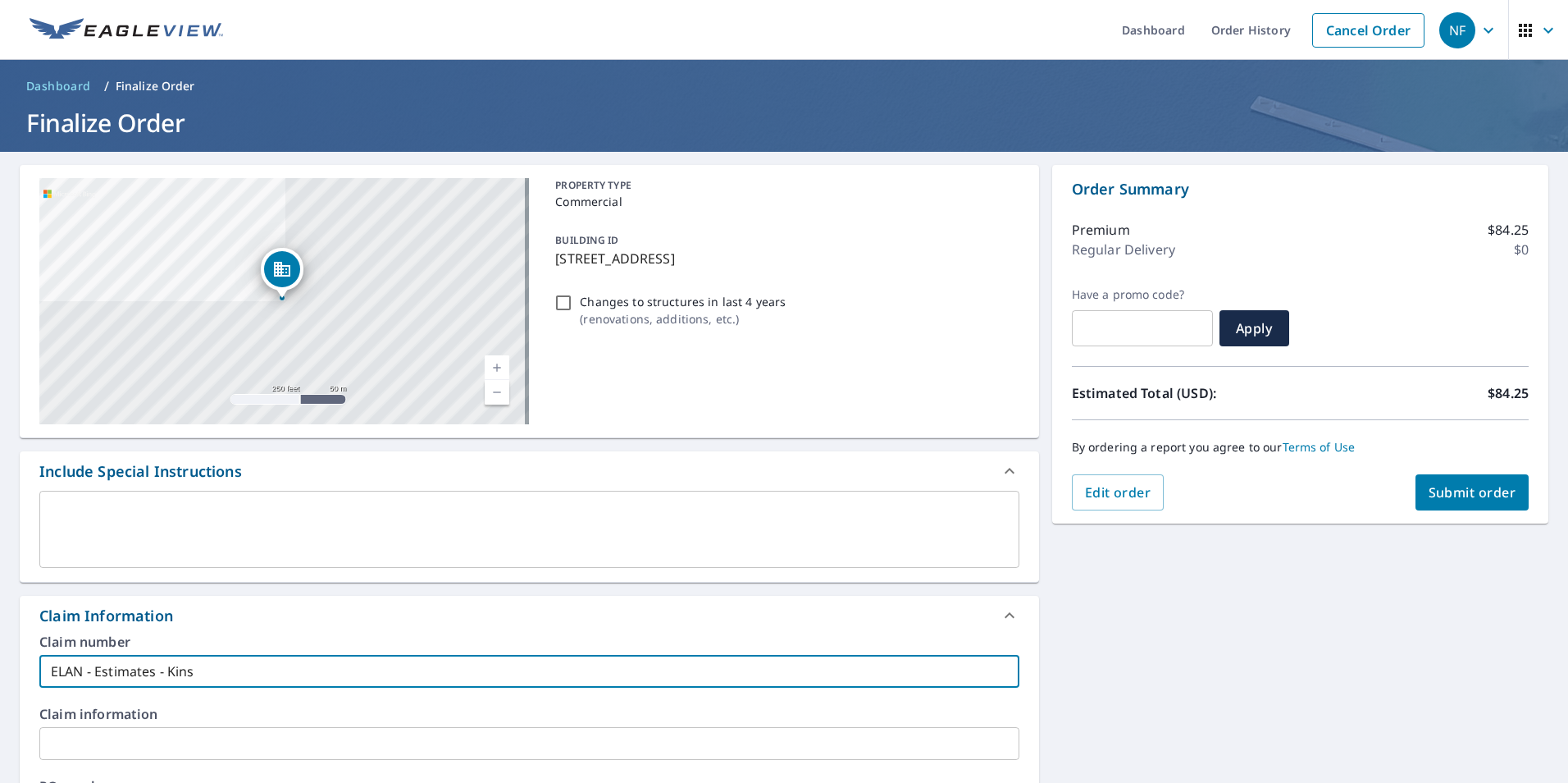
checkbox input "true"
type input "ELAN - Estimates - Kinsey"
checkbox input "true"
type input "ELAN - Estimates - Kinsey"
checkbox input "true"
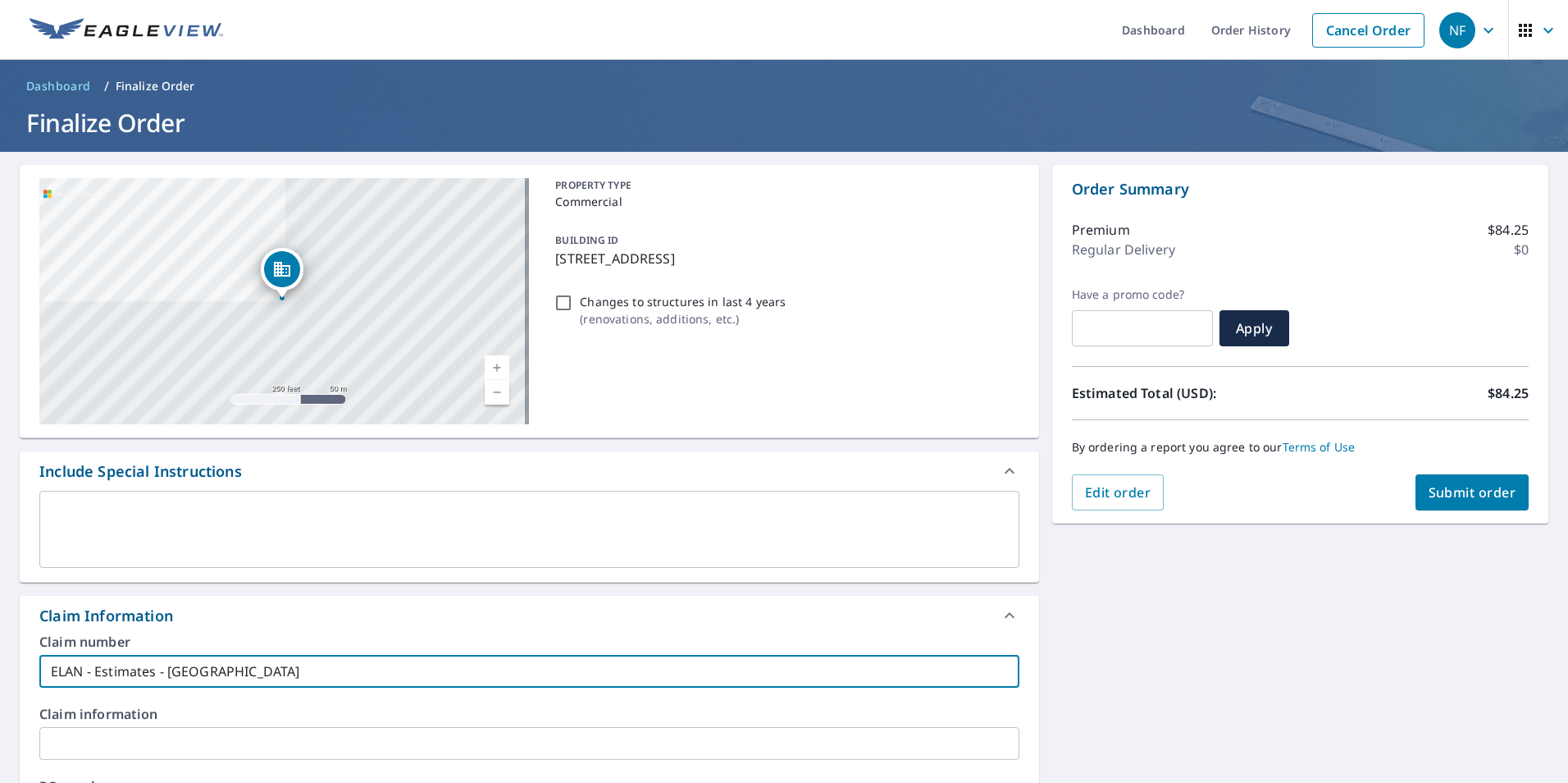
type input "ELAN - Estimates - Kinsey Y"
checkbox input "true"
type input "ELAN - Estimates - Kinsey Yo"
checkbox input "true"
type input "ELAN - Estimates - Kinsey You"
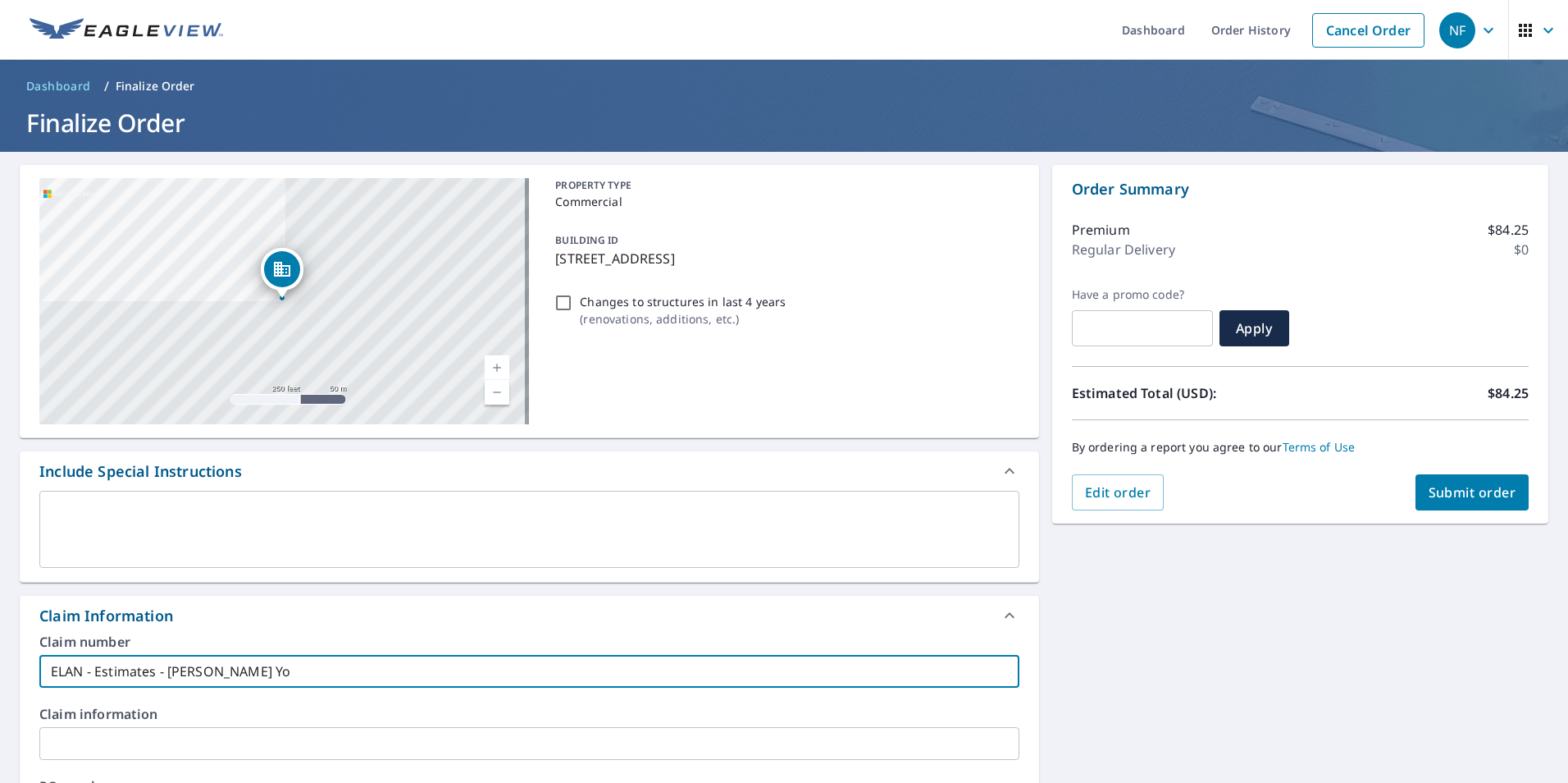
checkbox input "true"
type input "ELAN - Estimates - Kinsey Yout"
checkbox input "true"
type input "ELAN - Estimates - Kinsey Youth"
checkbox input "true"
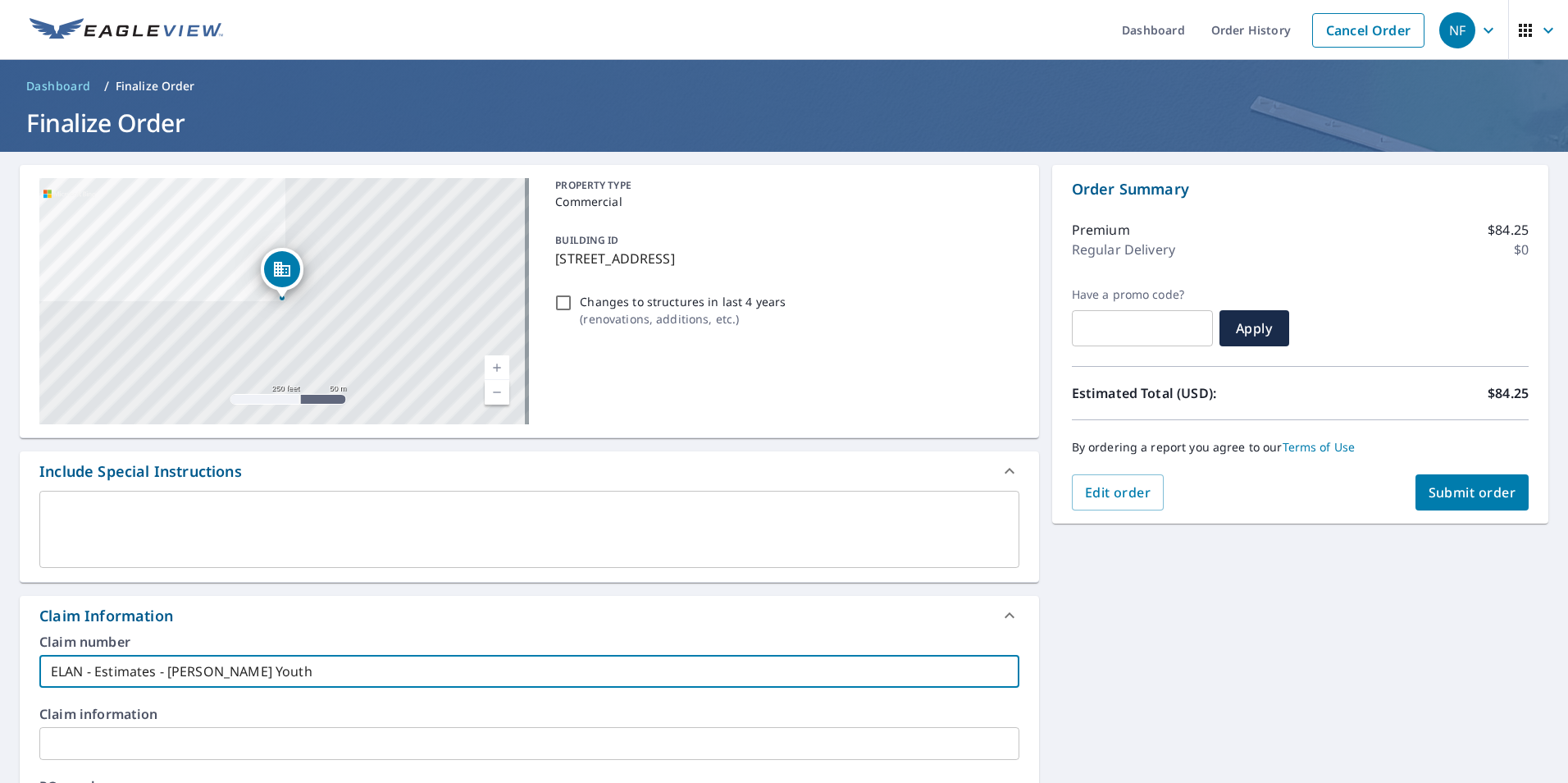
type input "ELAN - Estimates - Kinsey Youth"
checkbox input "true"
type input "ELAN - Estimates - Kinsey Youth C"
checkbox input "true"
type input "ELAN - Estimates - Kinsey Youth Ce"
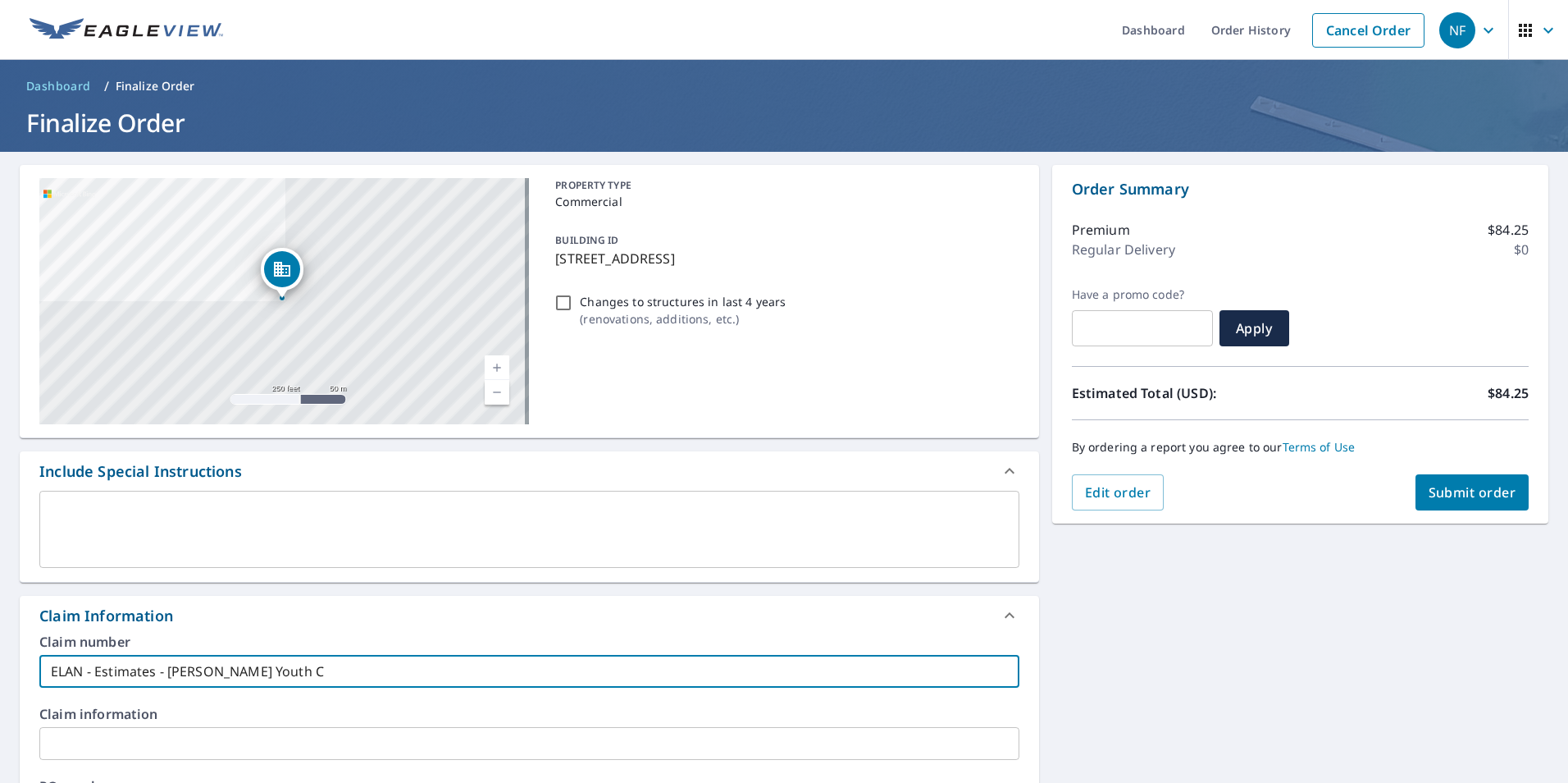
checkbox input "true"
type input "ELAN - Estimates - Kinsey Youth Cen"
checkbox input "true"
type input "ELAN - Estimates - Kinsey Youth Cent"
checkbox input "true"
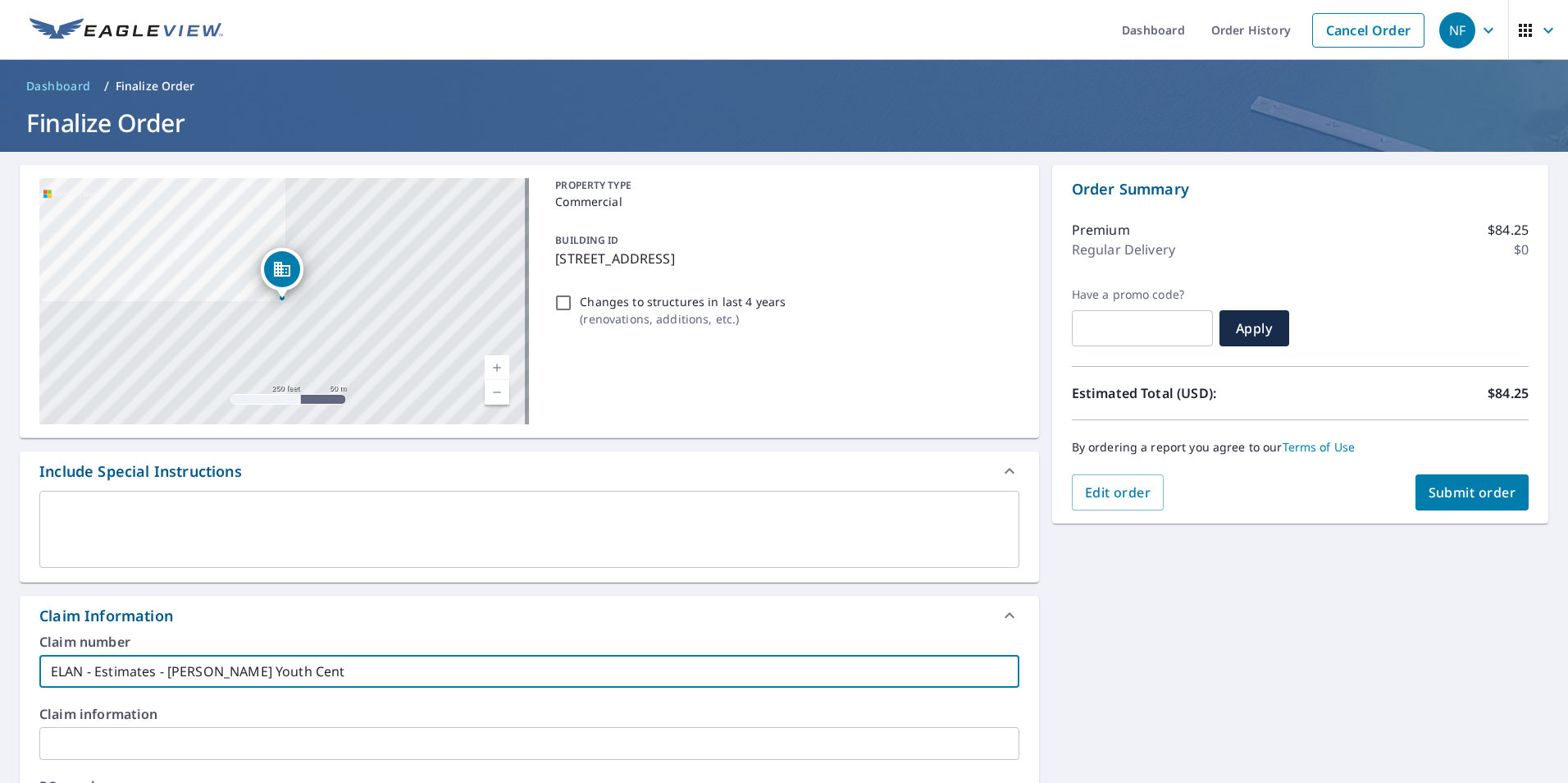
type input "ELAN - Estimates - Kinsey Youth Cente"
checkbox input "true"
type input "ELAN - Estimates - Kinsey Youth Center"
checkbox input "true"
type input "ELAN - Estimates - Kinsey Youth Center"
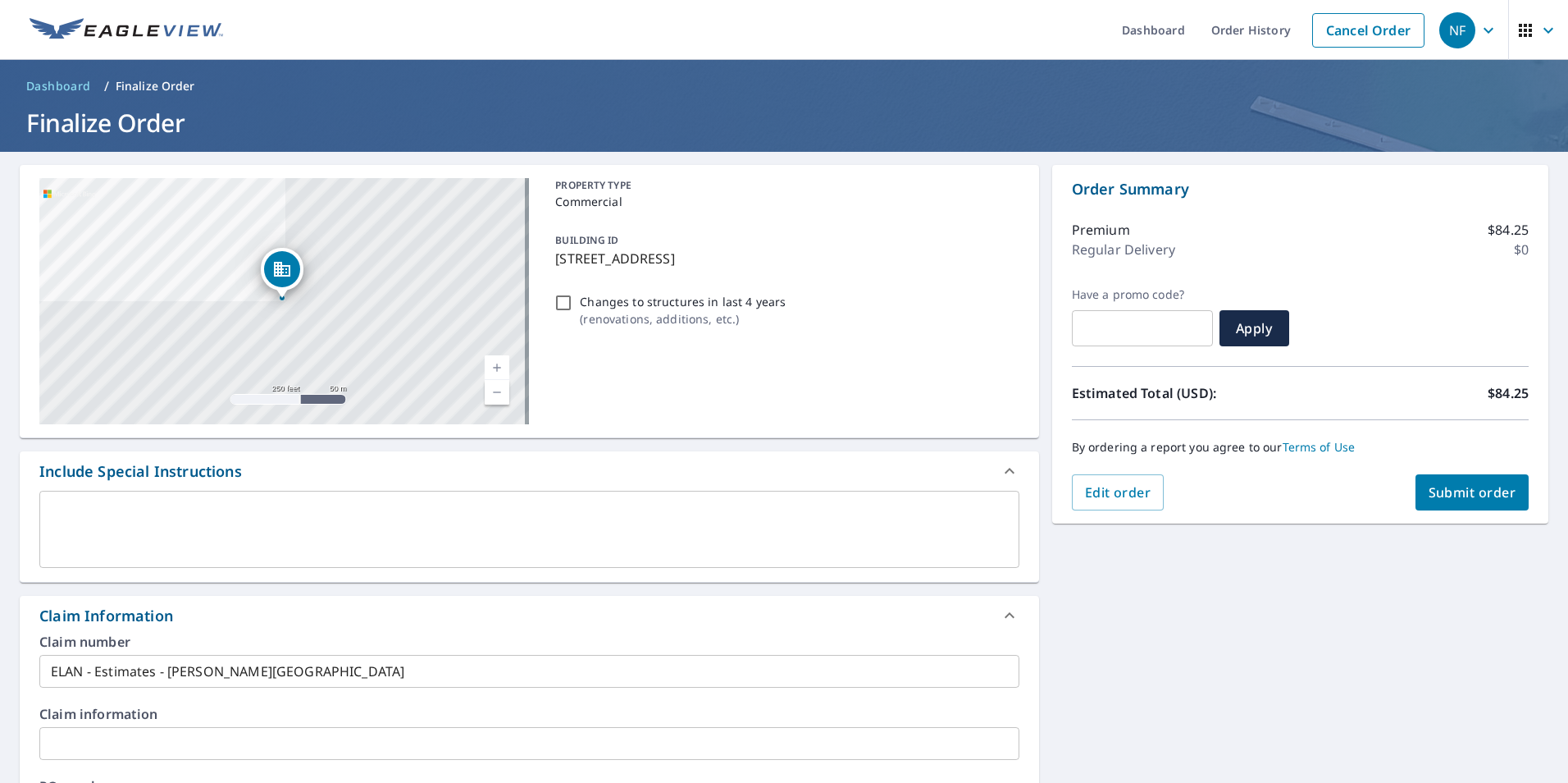
click at [1245, 690] on div "701 S Berkley Rd Kokomo, IN 46901 Aerial Road A standard road map Aerial A deta…" at bounding box center [784, 748] width 1568 height 1193
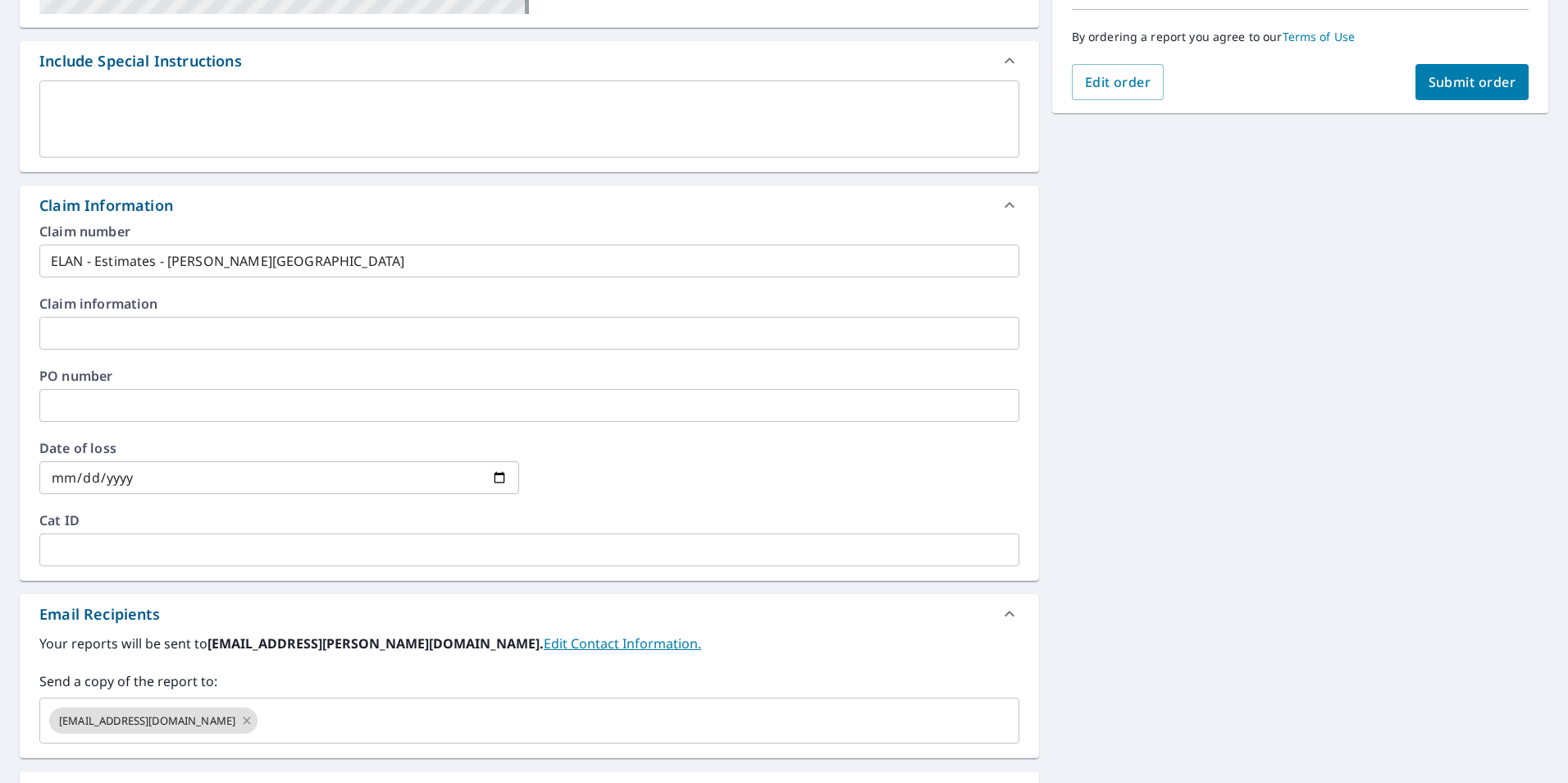
scroll to position [82, 0]
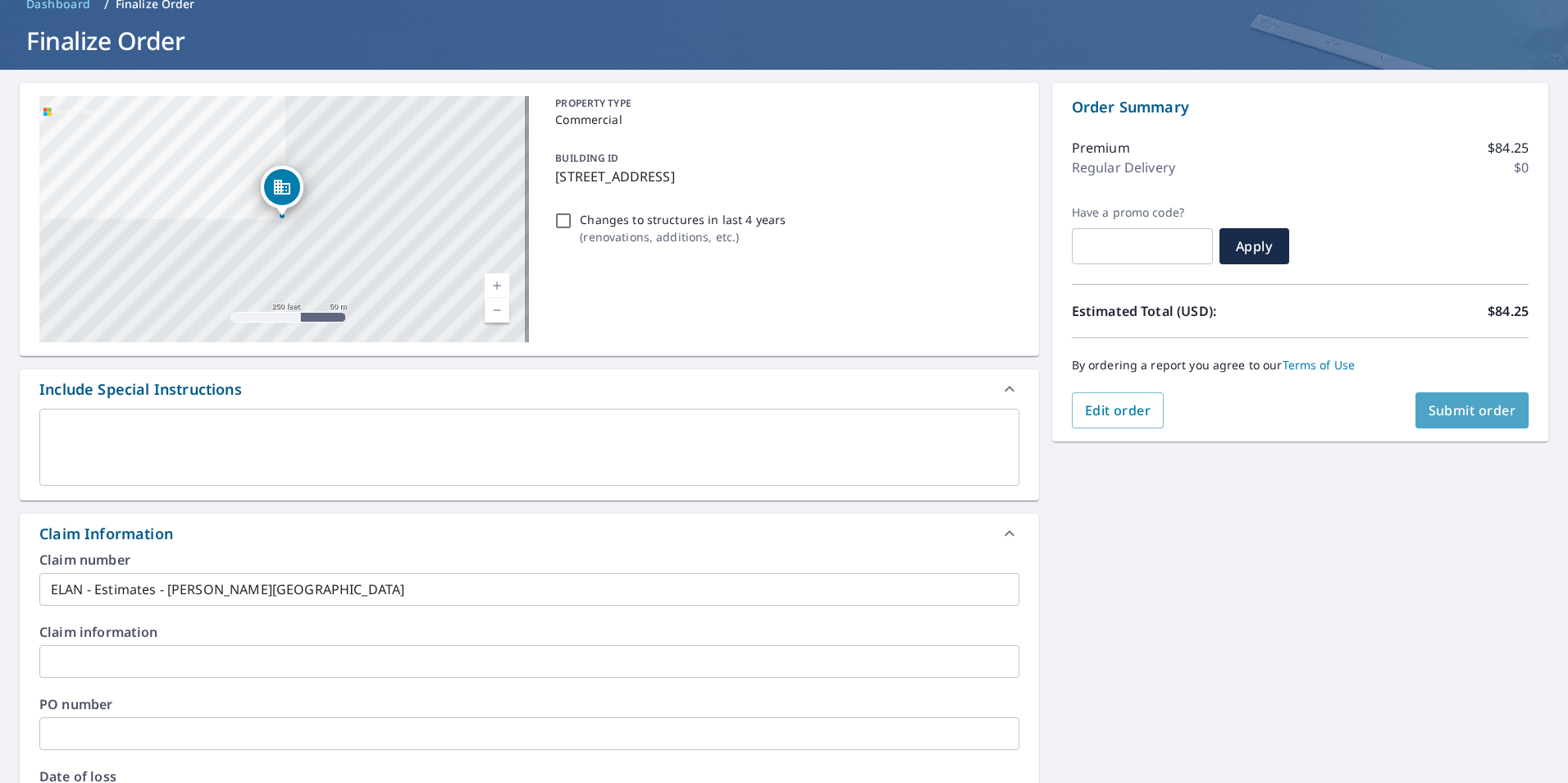
click at [1504, 410] on button "Submit order" at bounding box center [1473, 410] width 114 height 36
checkbox input "true"
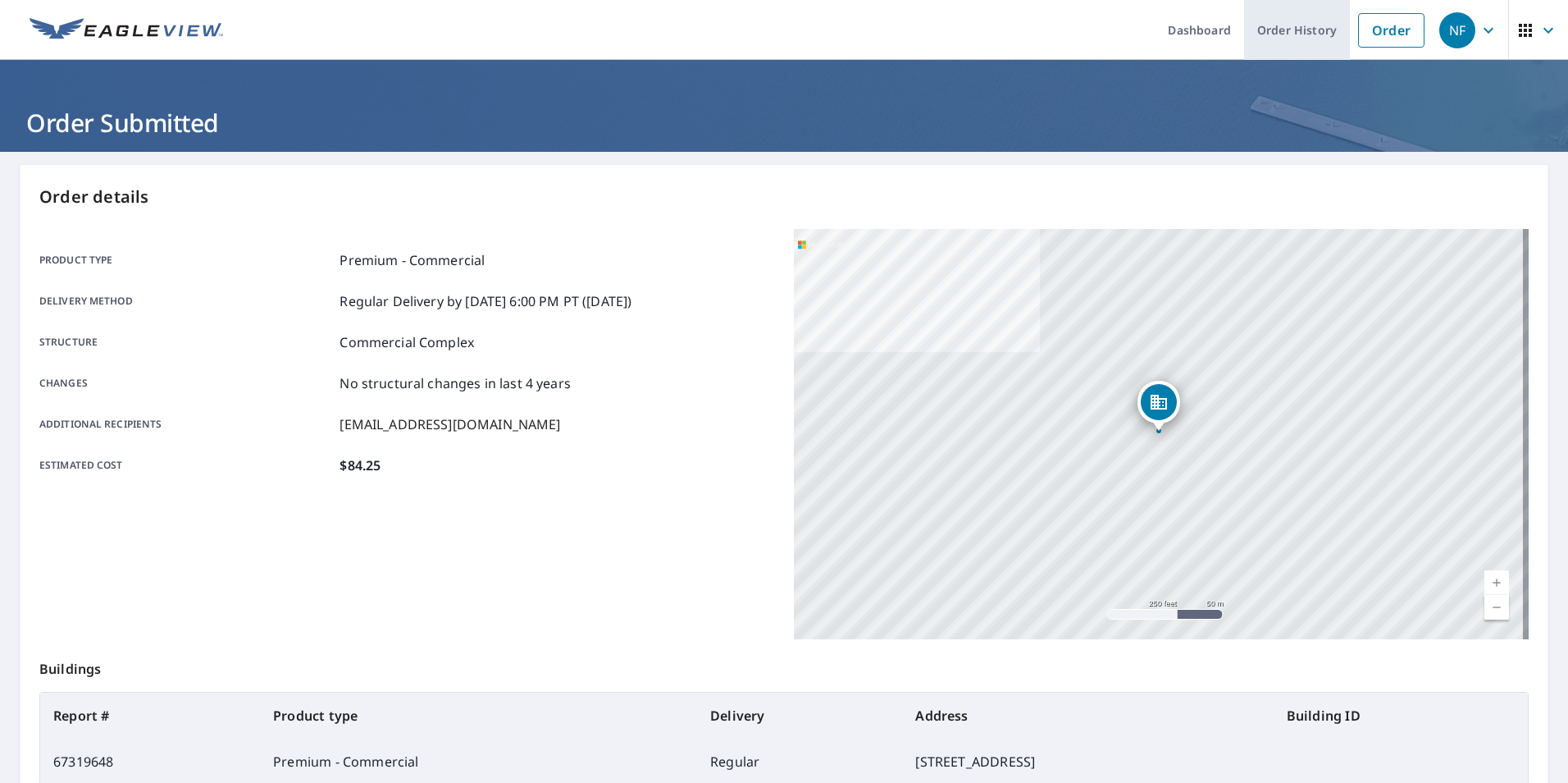
click at [1309, 22] on link "Order History" at bounding box center [1297, 30] width 106 height 60
